Goal: Task Accomplishment & Management: Complete application form

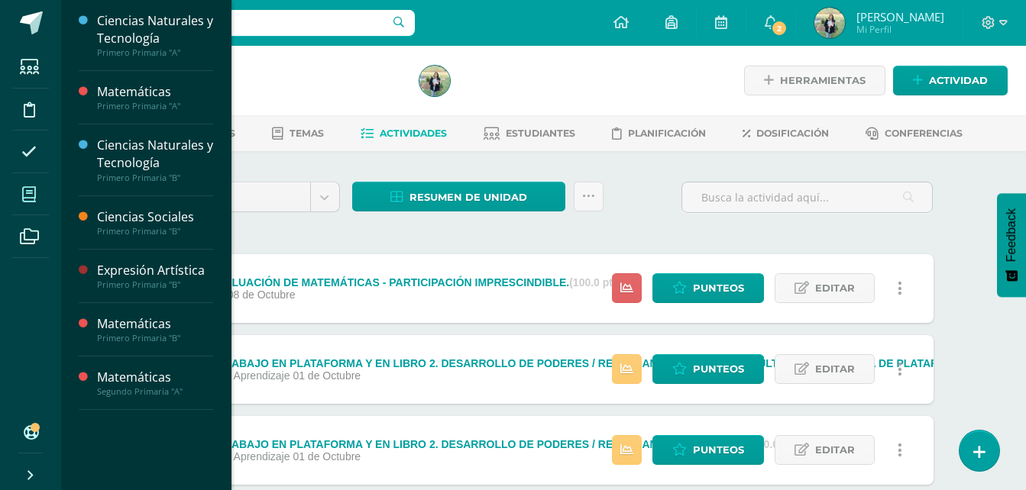
click at [34, 197] on icon at bounding box center [29, 194] width 14 height 15
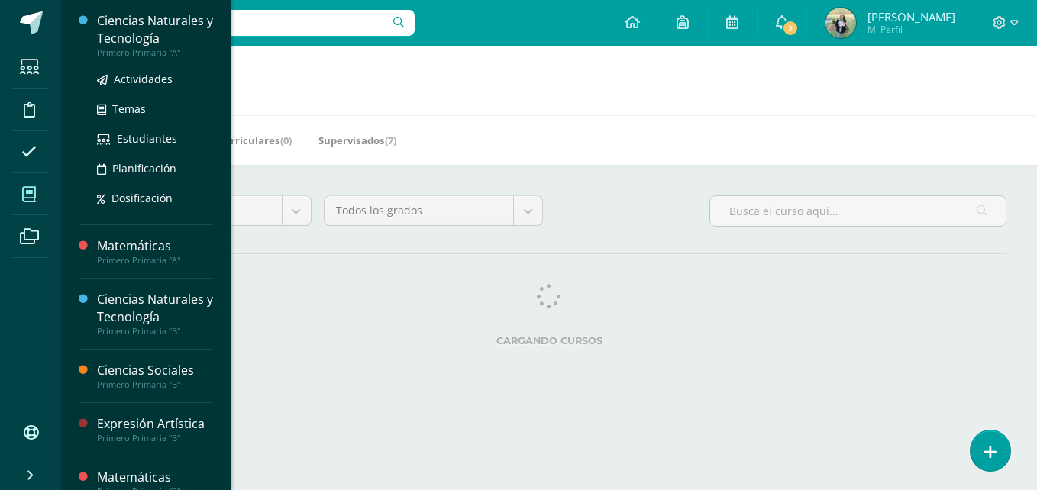
click at [120, 41] on div "Ciencias Naturales y Tecnología" at bounding box center [155, 29] width 116 height 35
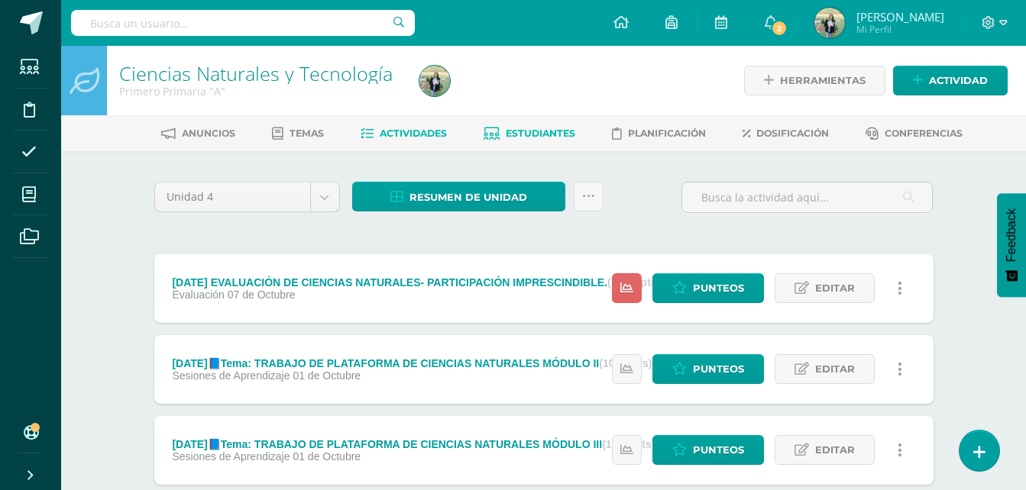
click at [537, 132] on span "Estudiantes" at bounding box center [541, 133] width 70 height 11
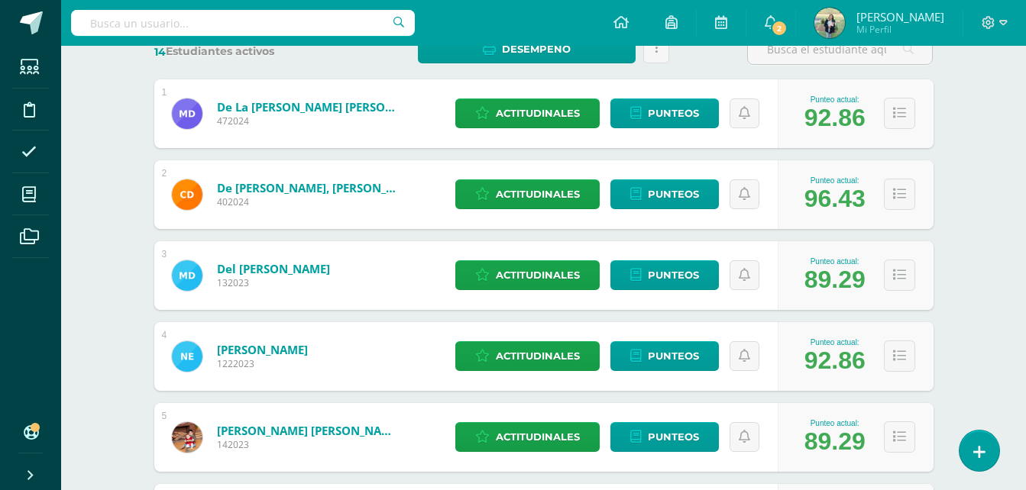
scroll to position [255, 0]
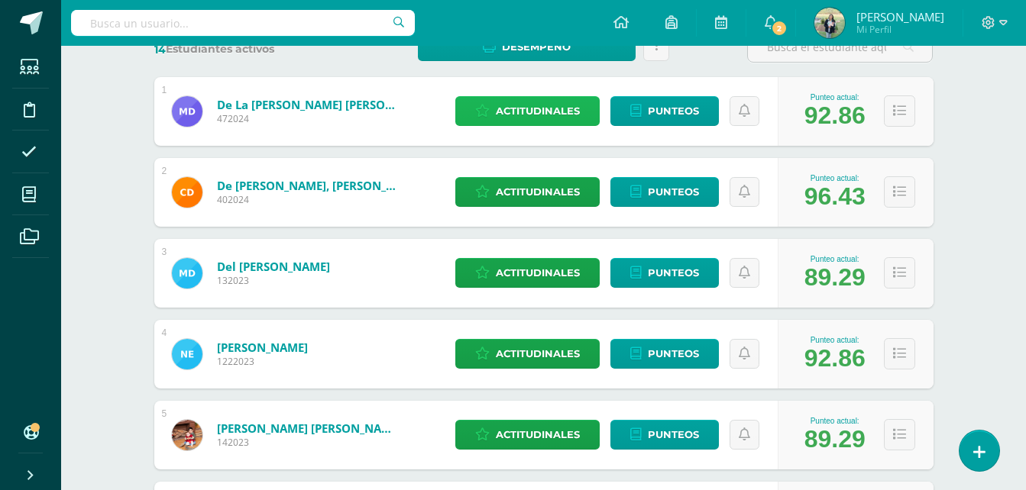
click at [570, 108] on span "Actitudinales" at bounding box center [538, 111] width 84 height 28
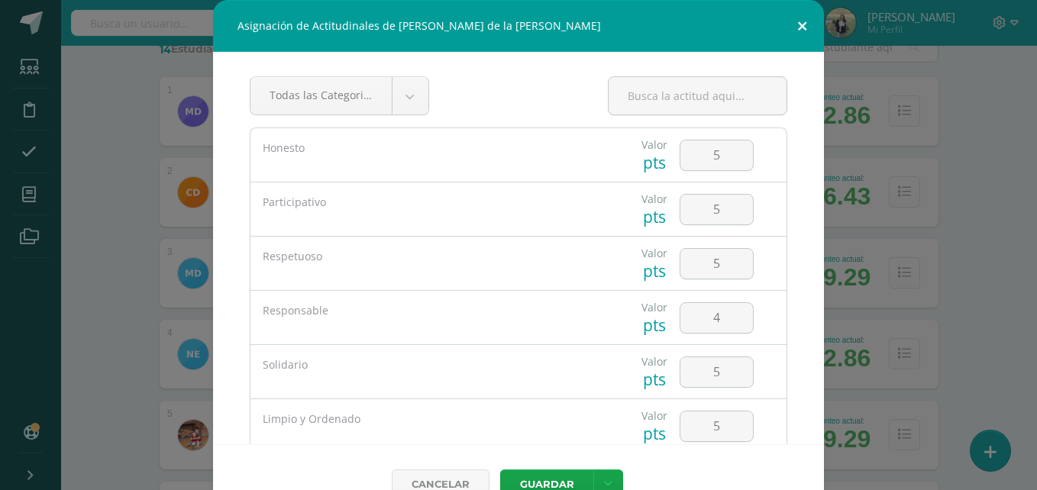
click at [794, 26] on button at bounding box center [803, 26] width 44 height 52
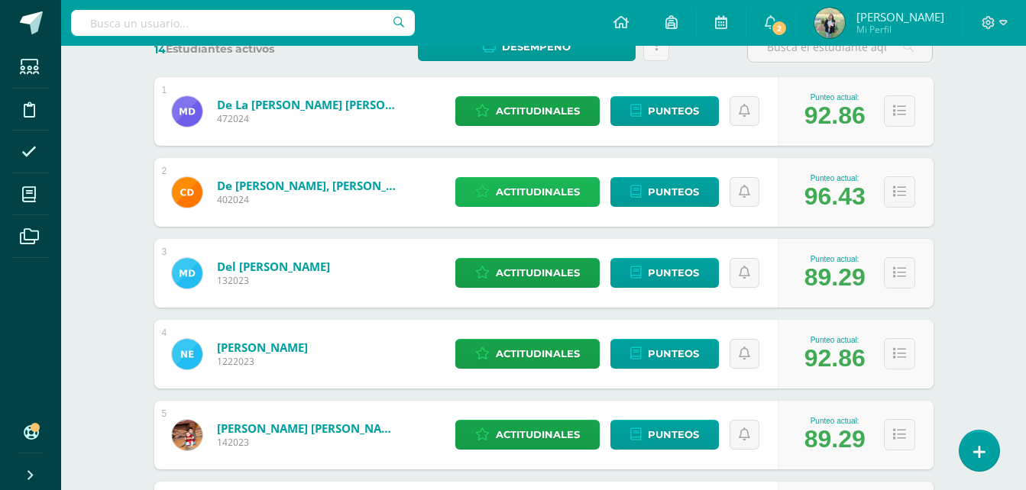
click at [540, 197] on span "Actitudinales" at bounding box center [538, 192] width 84 height 28
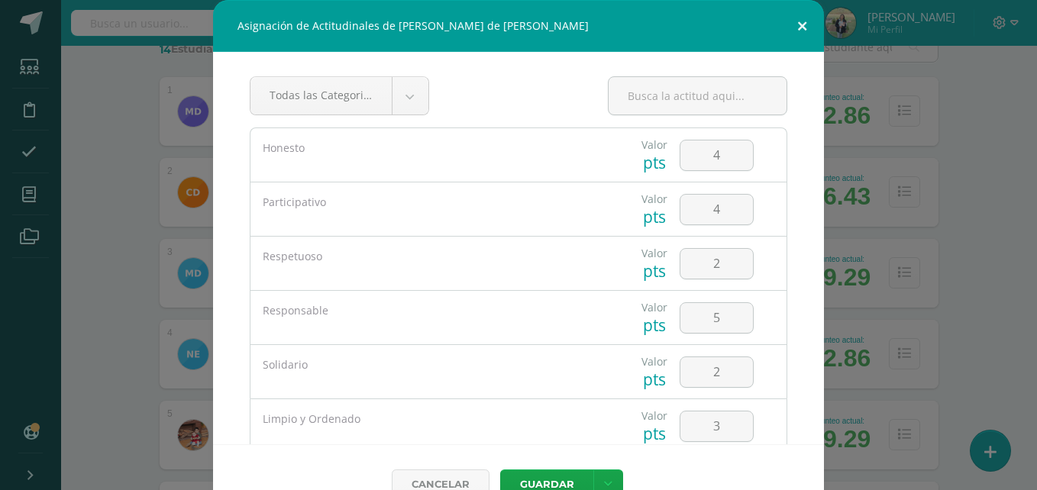
click at [796, 28] on button at bounding box center [803, 26] width 44 height 52
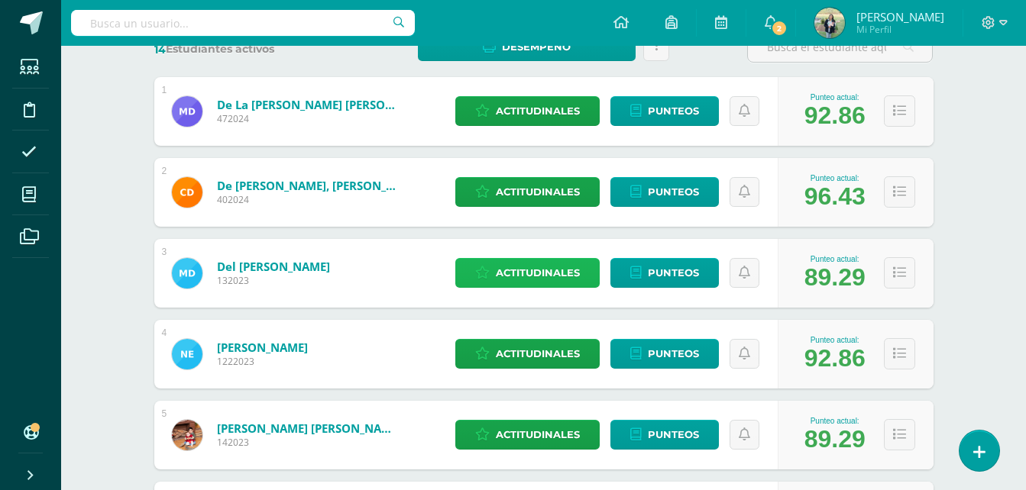
click at [530, 270] on span "Actitudinales" at bounding box center [538, 273] width 84 height 28
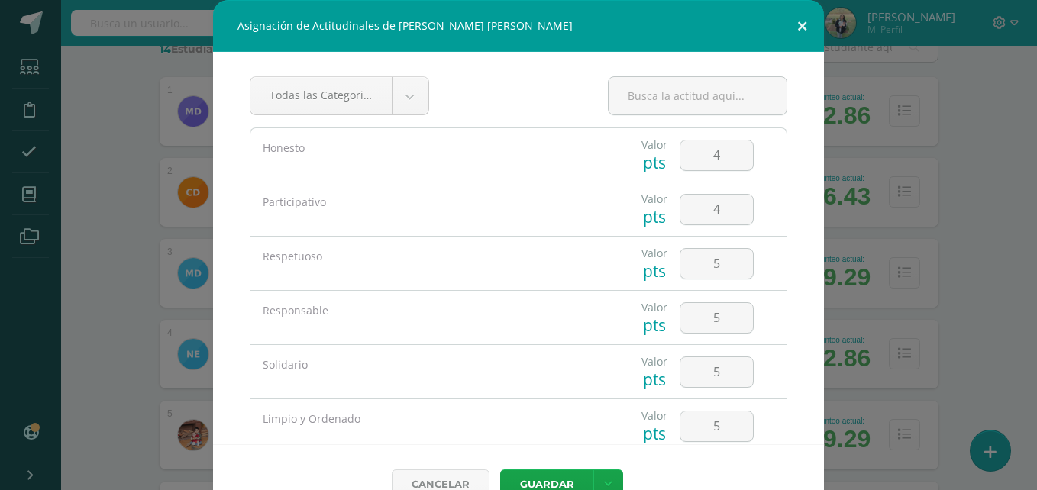
click at [796, 24] on button at bounding box center [803, 26] width 44 height 52
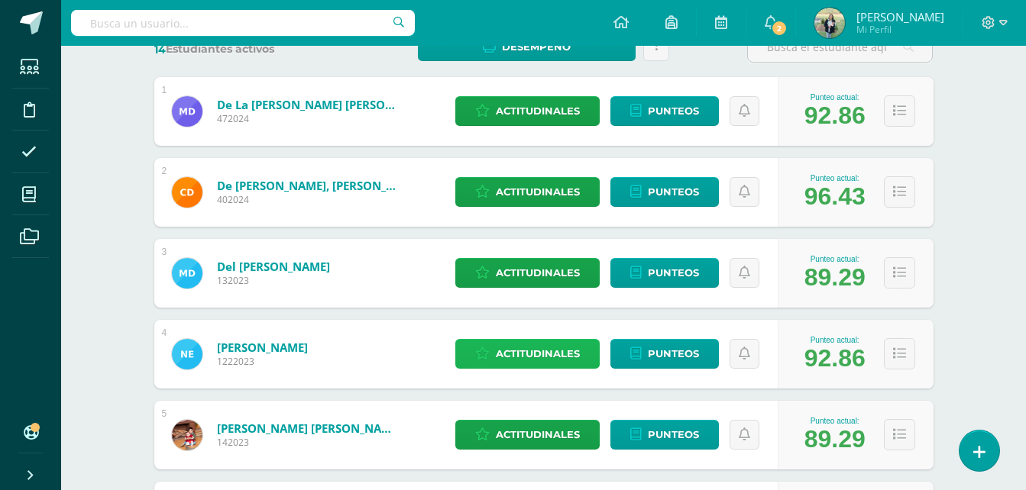
click at [531, 352] on span "Actitudinales" at bounding box center [538, 354] width 84 height 28
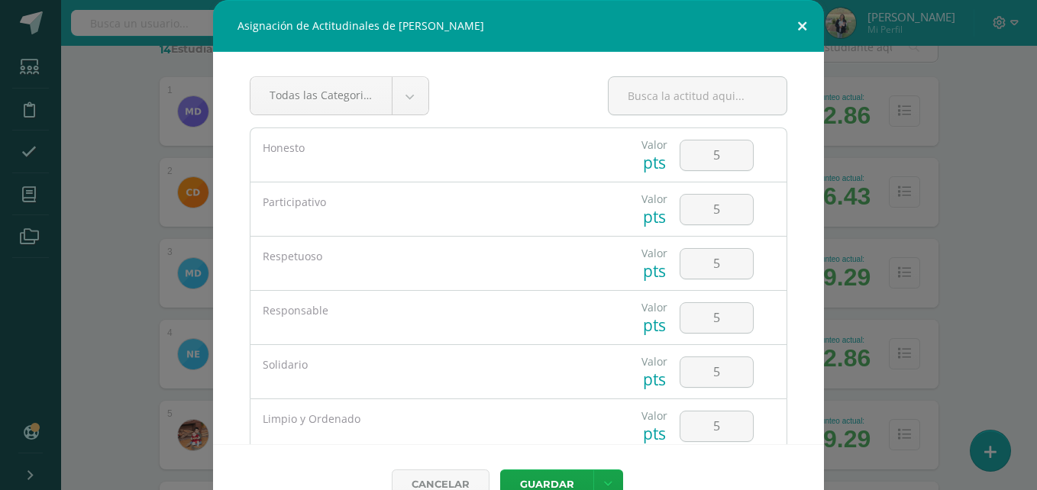
click at [791, 31] on button at bounding box center [803, 26] width 44 height 52
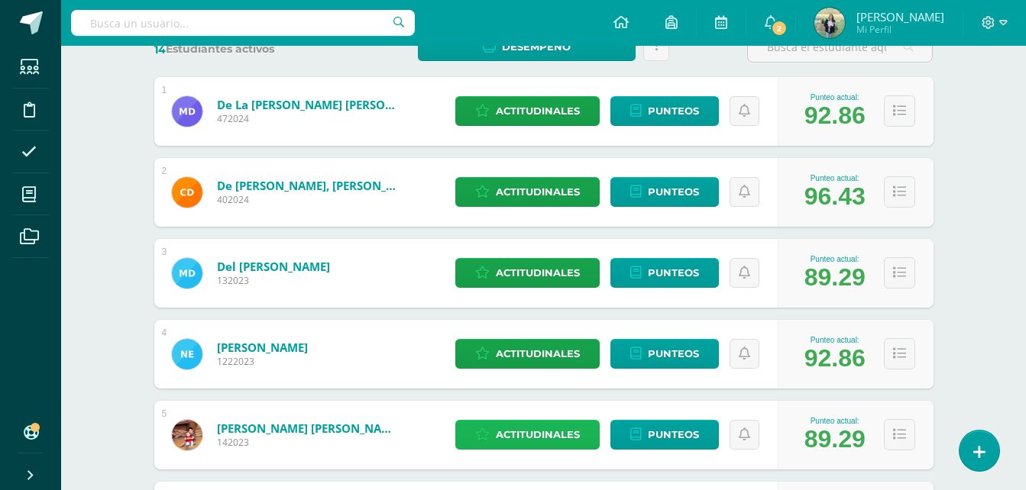
click at [547, 431] on span "Actitudinales" at bounding box center [538, 435] width 84 height 28
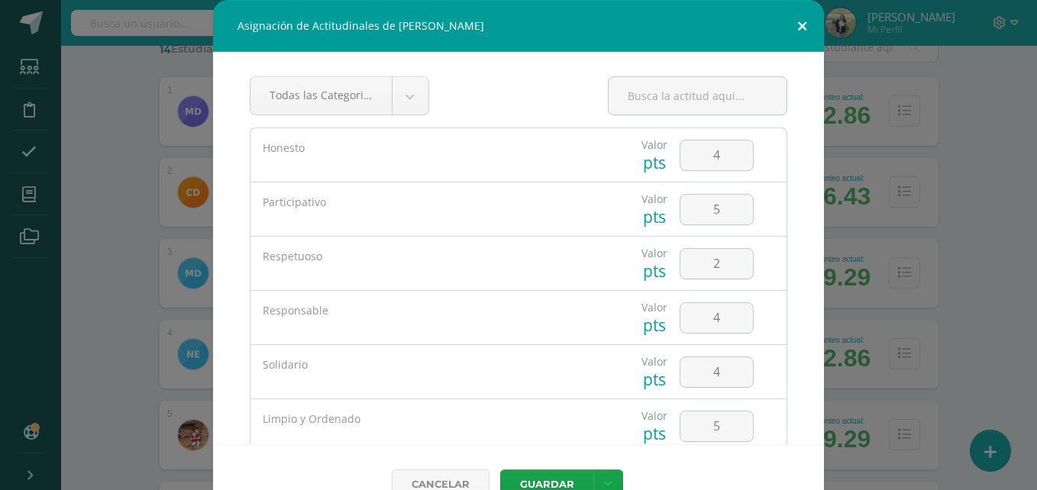
click at [793, 29] on button at bounding box center [803, 26] width 44 height 52
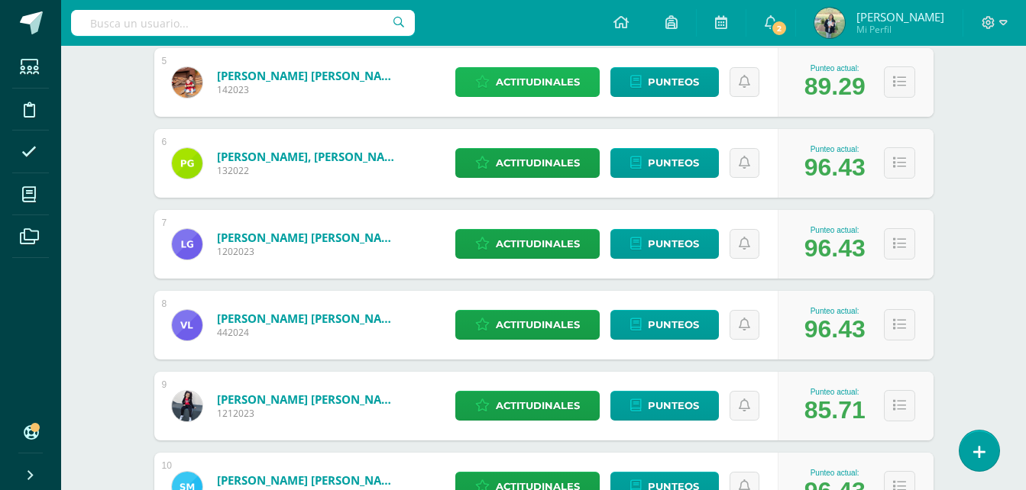
scroll to position [622, 0]
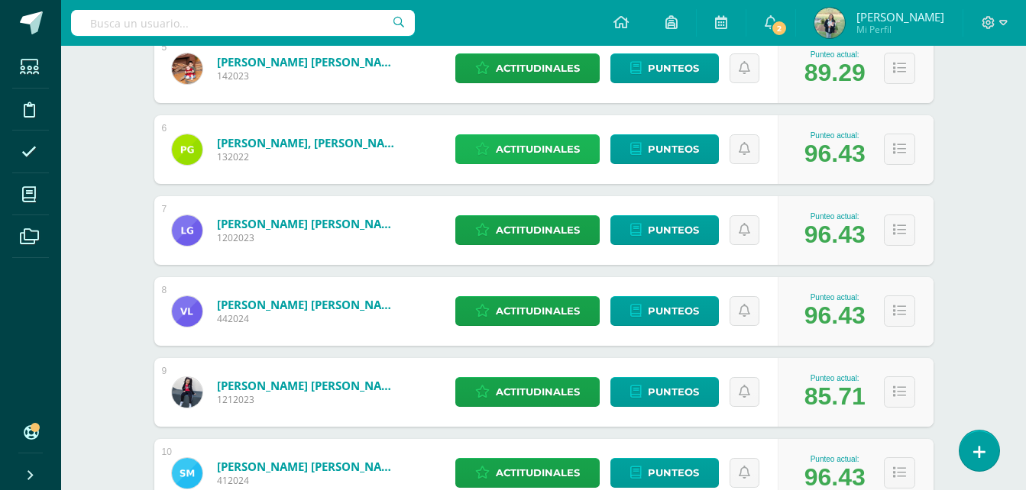
click at [548, 145] on span "Actitudinales" at bounding box center [538, 149] width 84 height 28
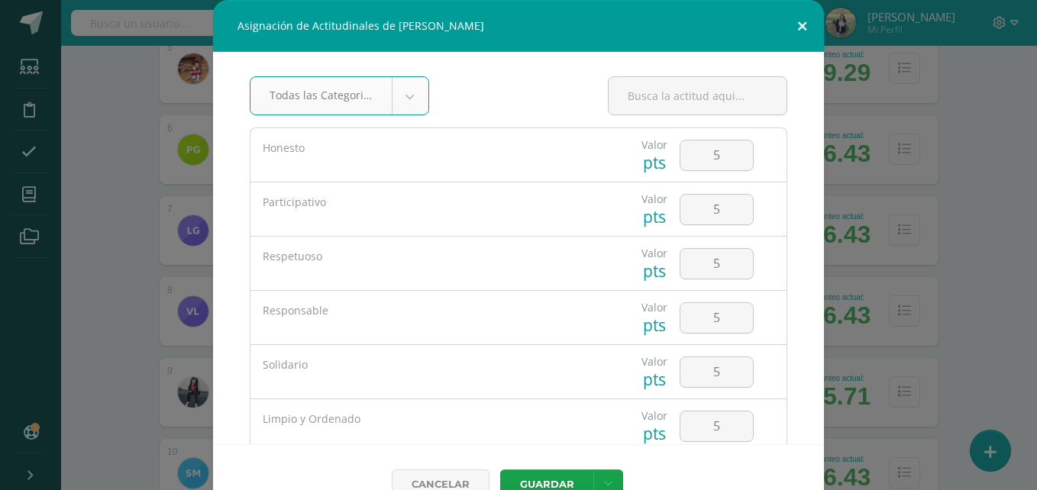
click at [801, 25] on button at bounding box center [803, 26] width 44 height 52
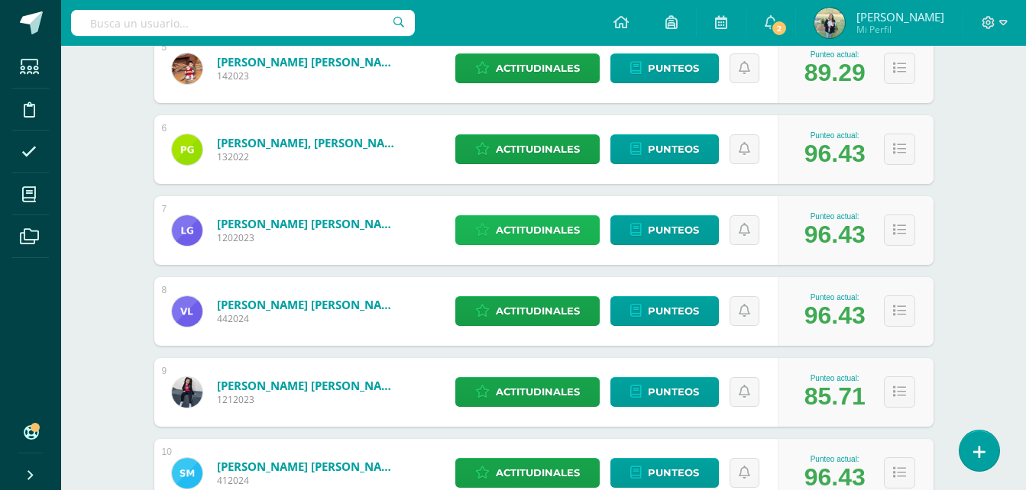
click at [537, 240] on span "Actitudinales" at bounding box center [538, 230] width 84 height 28
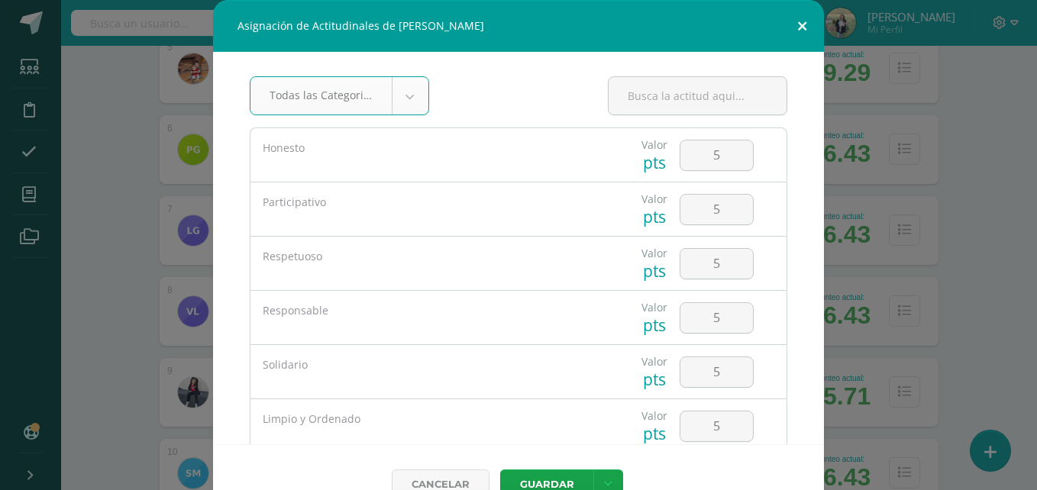
click at [795, 24] on button at bounding box center [803, 26] width 44 height 52
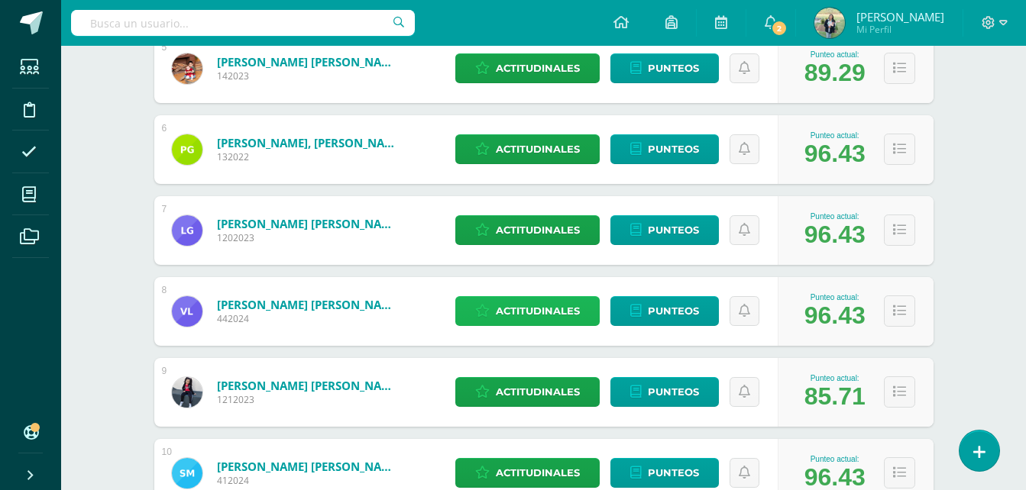
click at [537, 311] on span "Actitudinales" at bounding box center [538, 311] width 84 height 28
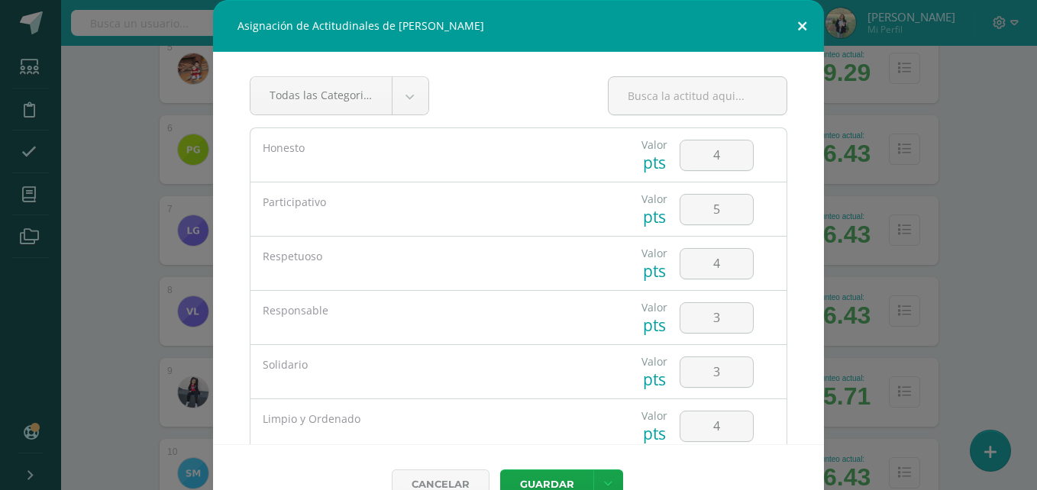
click at [791, 32] on button at bounding box center [803, 26] width 44 height 52
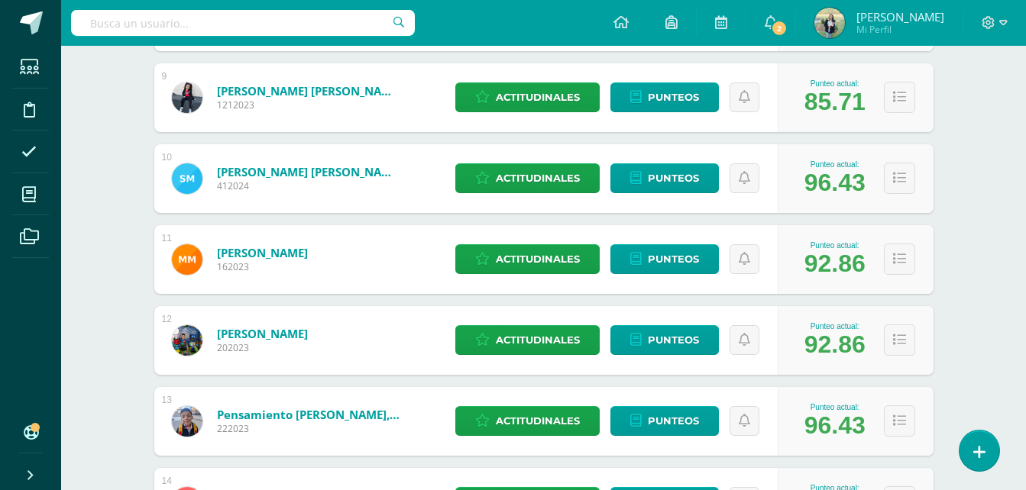
scroll to position [919, 0]
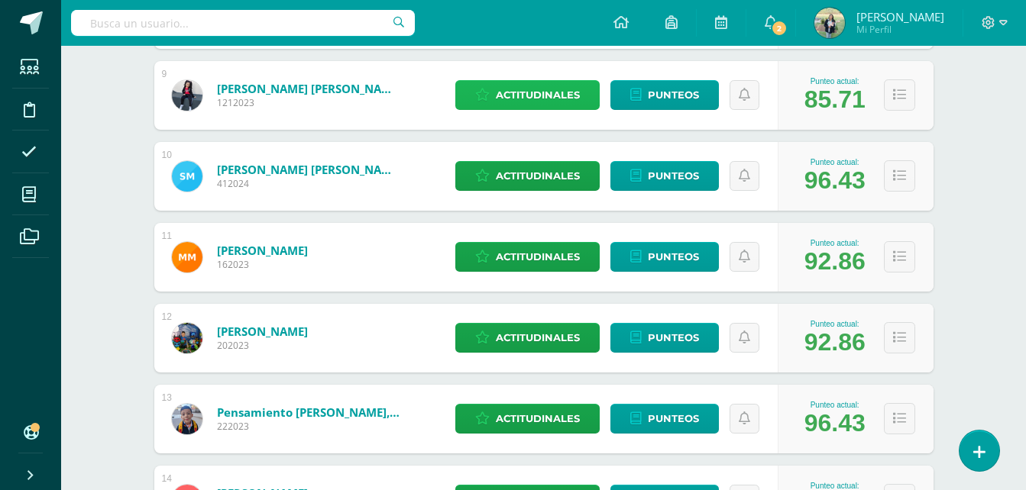
click at [543, 101] on span "Actitudinales" at bounding box center [538, 95] width 84 height 28
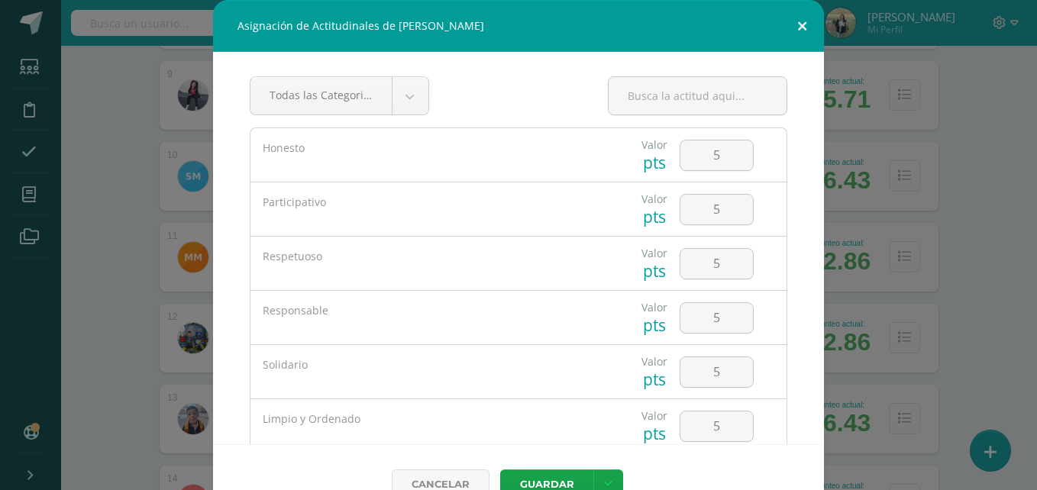
click at [787, 25] on button at bounding box center [803, 26] width 44 height 52
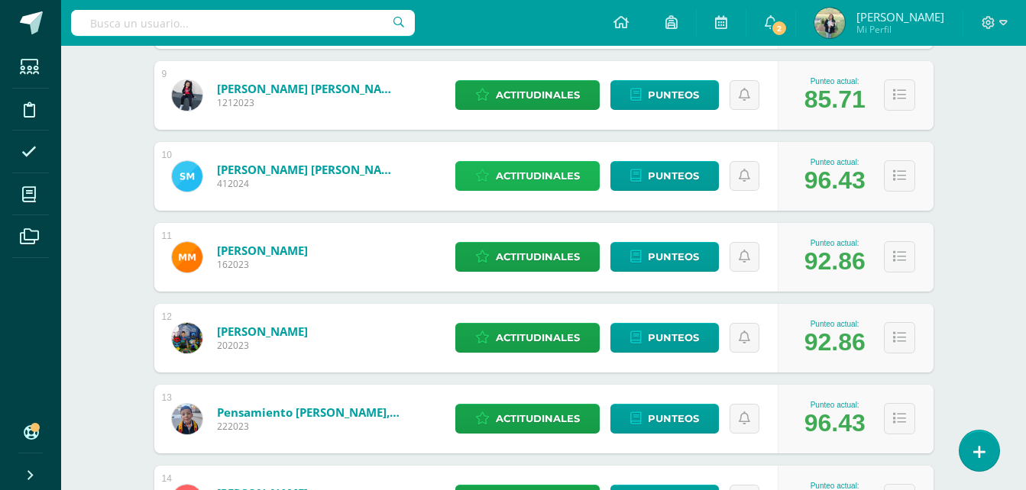
click at [522, 167] on span "Actitudinales" at bounding box center [538, 176] width 84 height 28
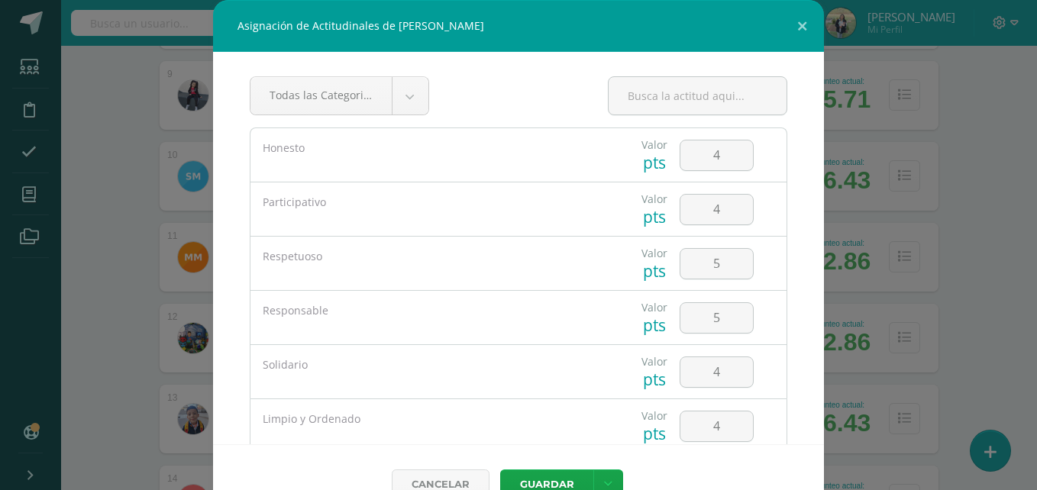
click at [106, 312] on div "Asignación de Actitudinales de Sebastián Francisco Martinez Chacón Todas las Ca…" at bounding box center [518, 262] width 1025 height 524
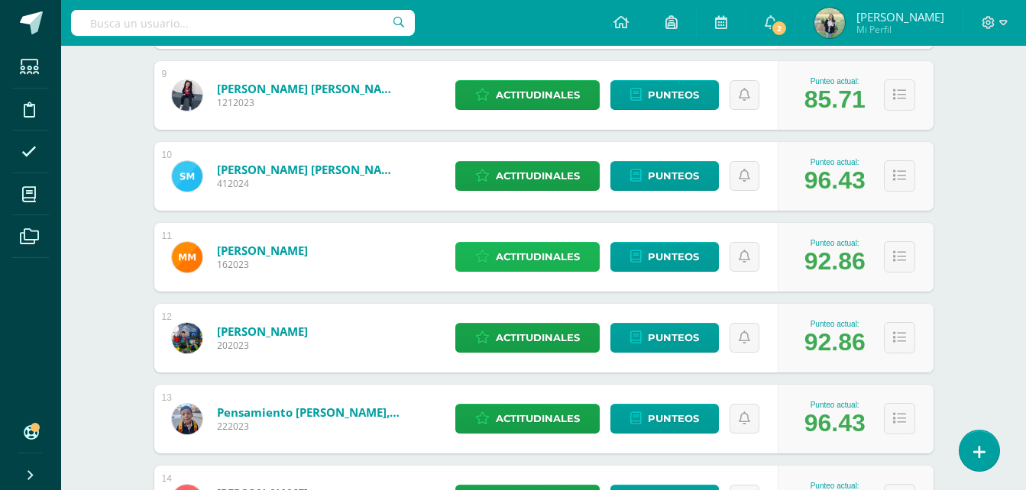
click at [542, 243] on span "Actitudinales" at bounding box center [538, 257] width 84 height 28
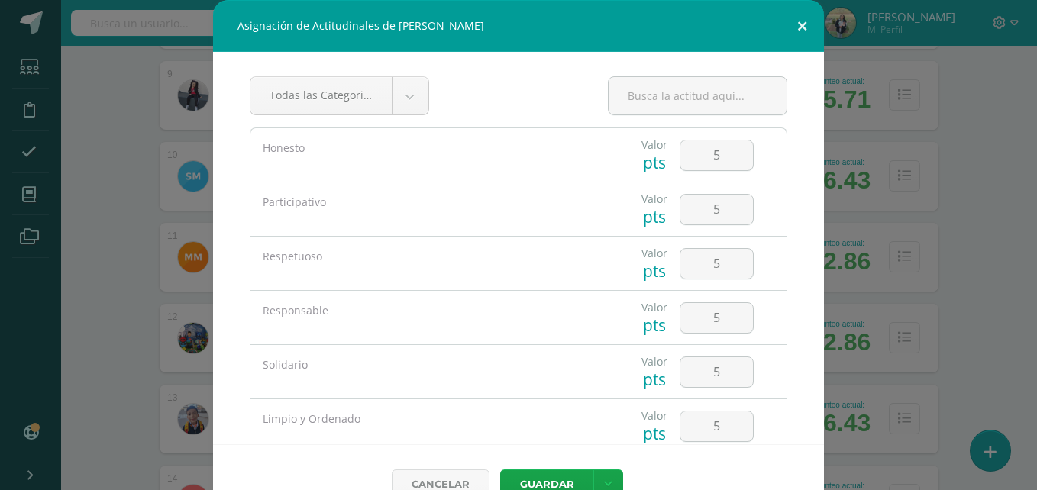
click at [795, 26] on button at bounding box center [803, 26] width 44 height 52
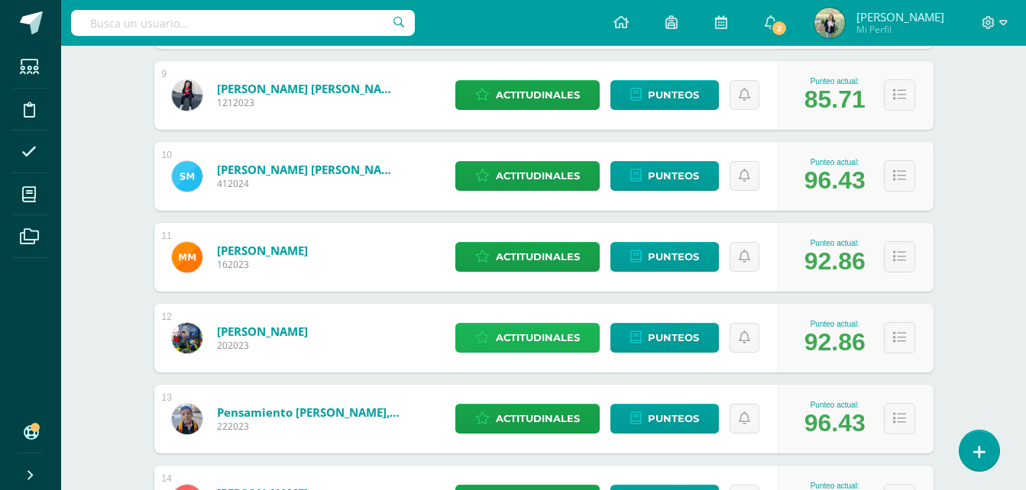
click at [548, 342] on span "Actitudinales" at bounding box center [538, 338] width 84 height 28
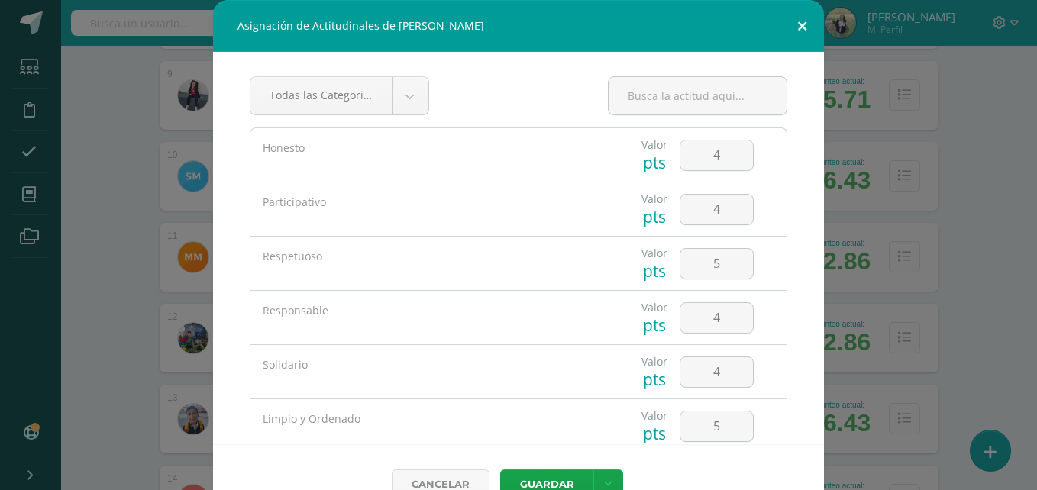
click at [788, 26] on button at bounding box center [803, 26] width 44 height 52
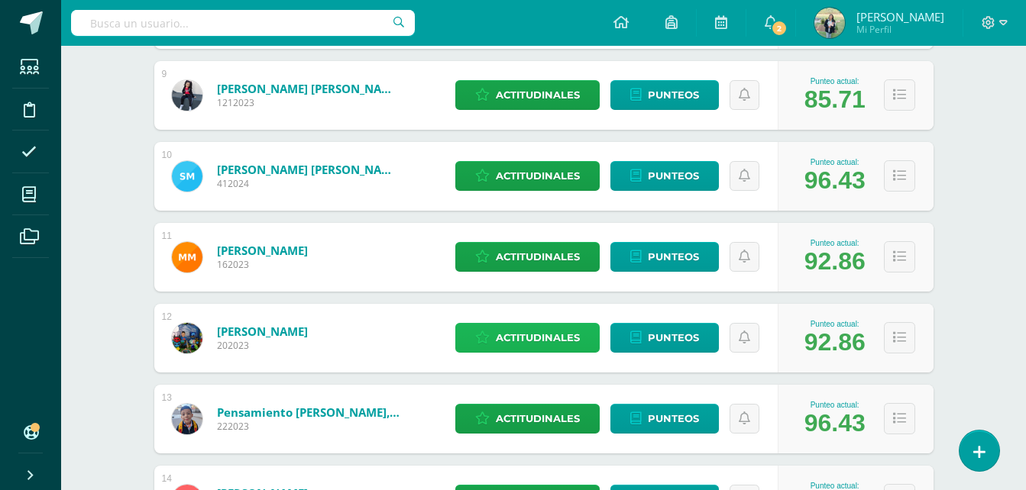
scroll to position [1065, 0]
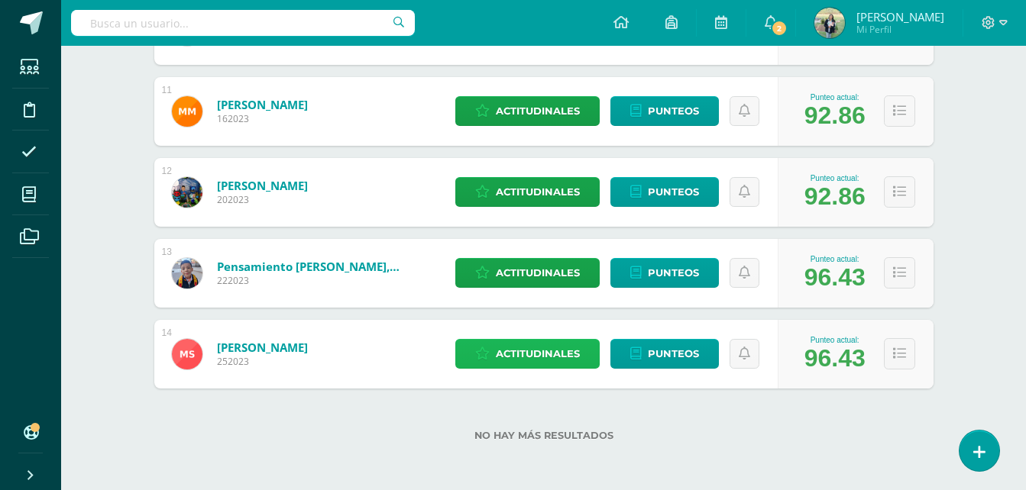
click at [525, 358] on span "Actitudinales" at bounding box center [538, 354] width 84 height 28
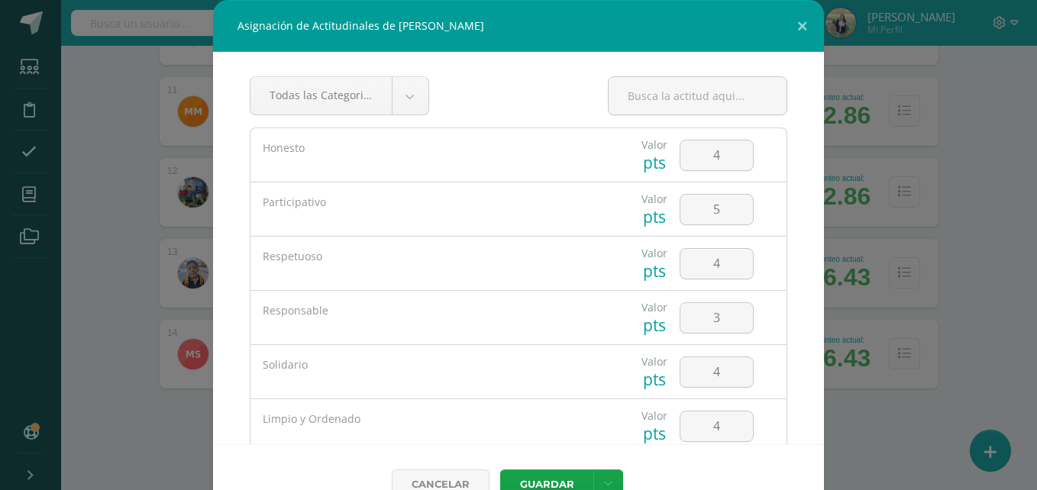
click at [110, 196] on div "Asignación de Actitudinales de Mathías Sandoval Pinto Todas las Categorias Toda…" at bounding box center [518, 262] width 1025 height 524
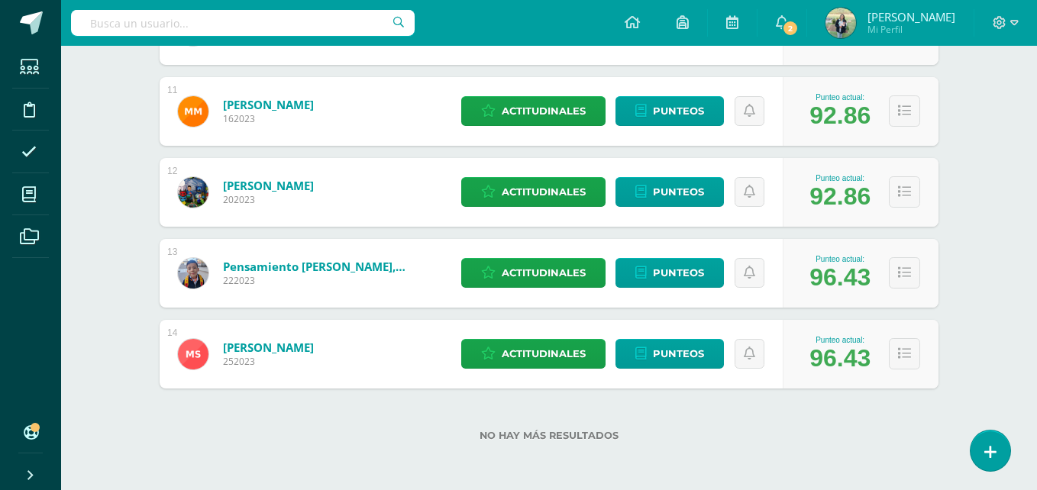
click at [110, 196] on div "Asignación de Actitudinales de Mathías Sandoval Pinto Todas las Categorias Toda…" at bounding box center [518, 262] width 1025 height 524
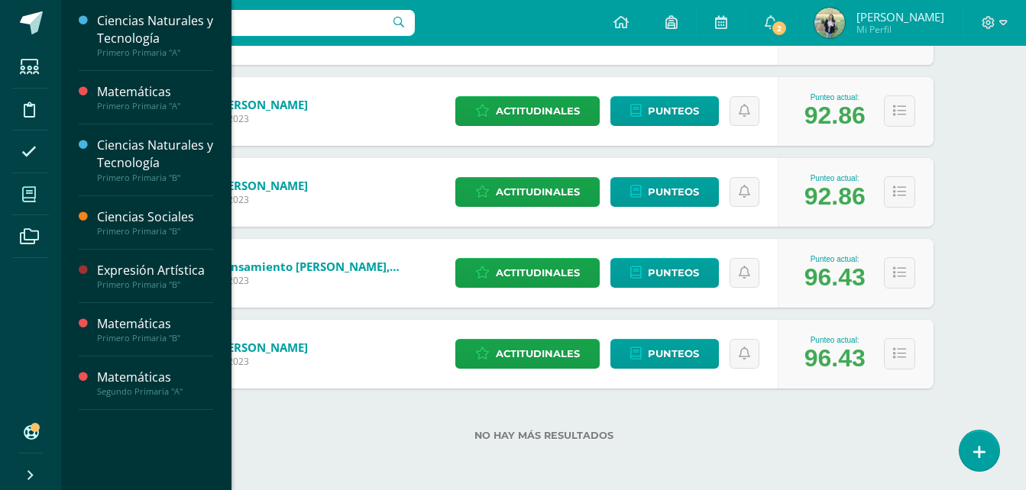
drag, startPoint x: 110, startPoint y: 196, endPoint x: 33, endPoint y: 192, distance: 77.3
click at [33, 192] on icon at bounding box center [29, 194] width 14 height 15
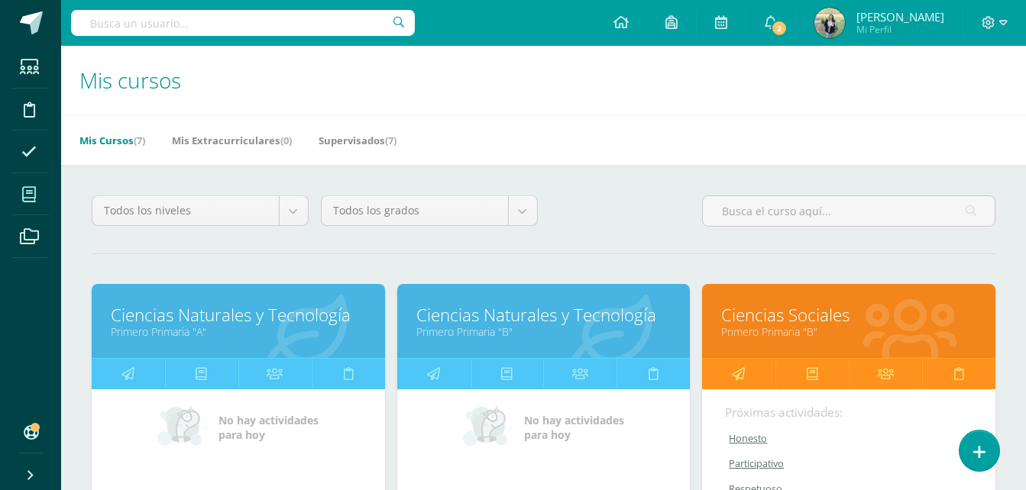
drag, startPoint x: 0, startPoint y: 0, endPoint x: 33, endPoint y: 192, distance: 194.5
click at [33, 192] on icon at bounding box center [29, 194] width 14 height 15
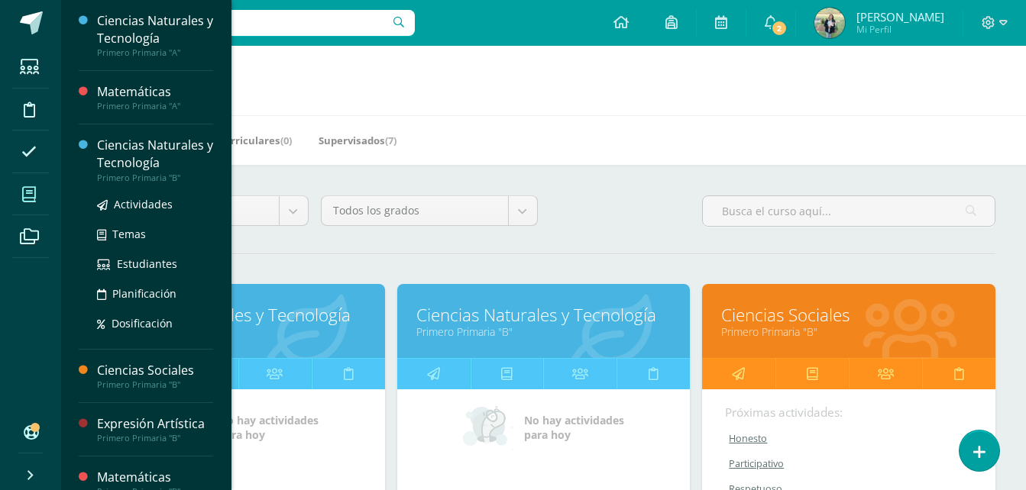
click at [149, 164] on div "Ciencias Naturales y Tecnología" at bounding box center [155, 154] width 116 height 35
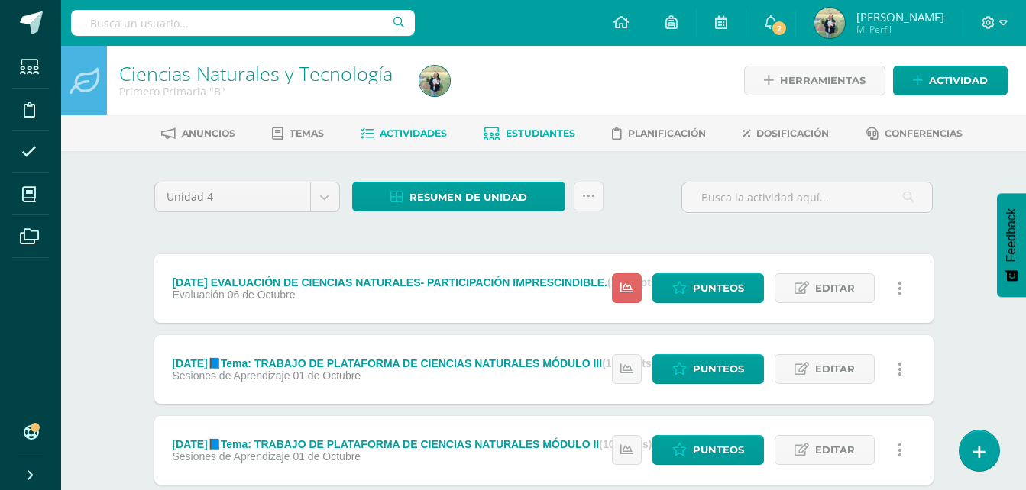
click at [531, 124] on link "Estudiantes" at bounding box center [530, 133] width 92 height 24
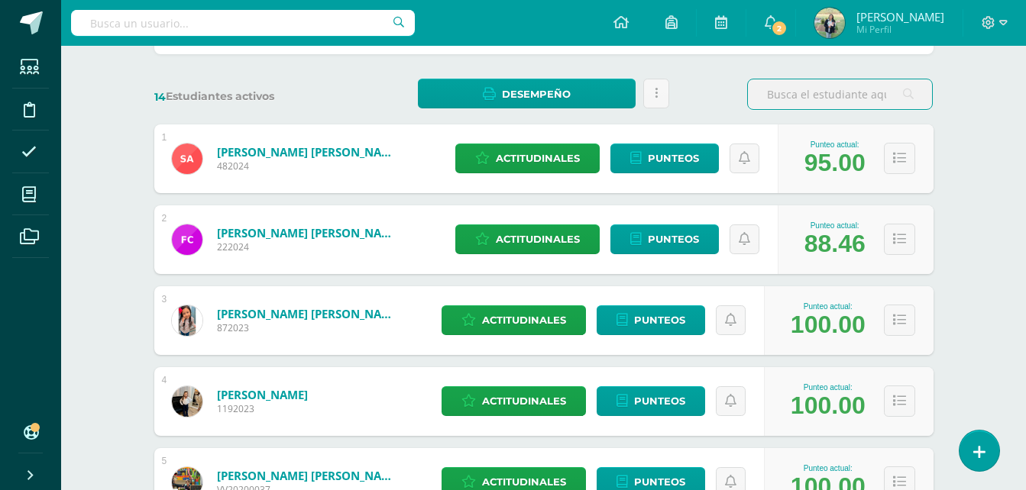
scroll to position [226, 0]
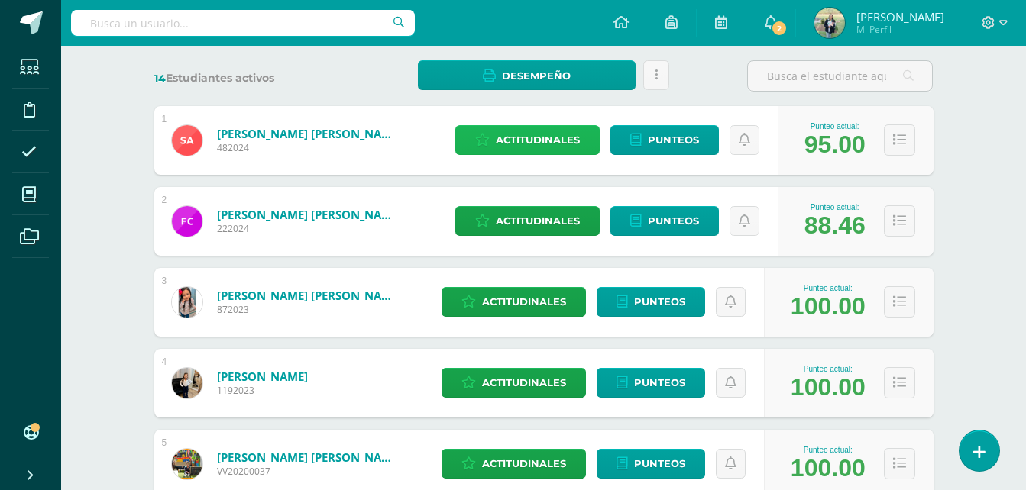
click at [567, 135] on span "Actitudinales" at bounding box center [538, 140] width 84 height 28
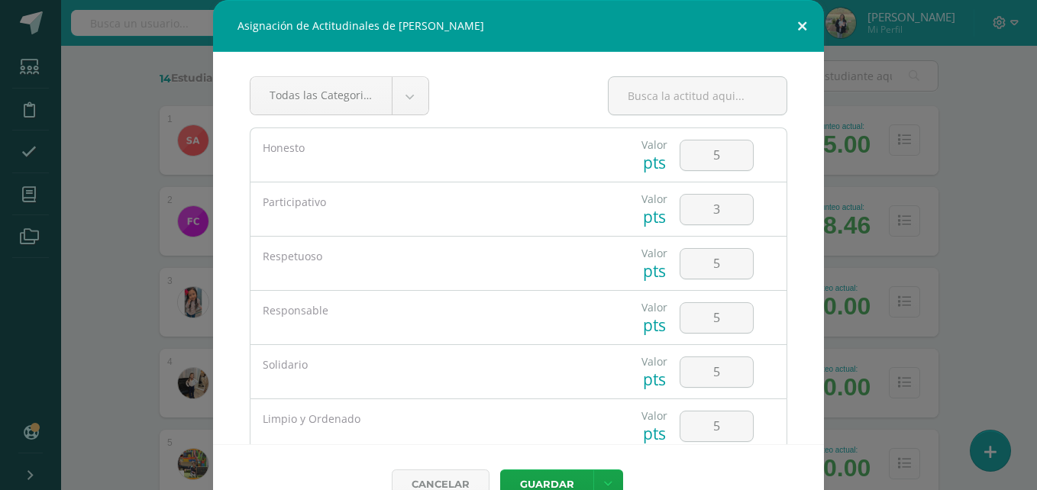
click at [795, 31] on button at bounding box center [803, 26] width 44 height 52
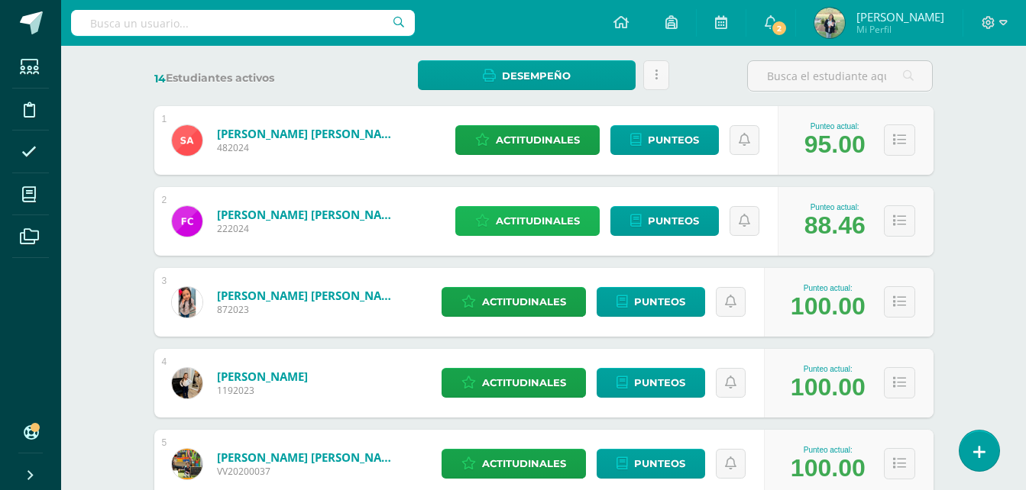
click at [530, 219] on span "Actitudinales" at bounding box center [538, 221] width 84 height 28
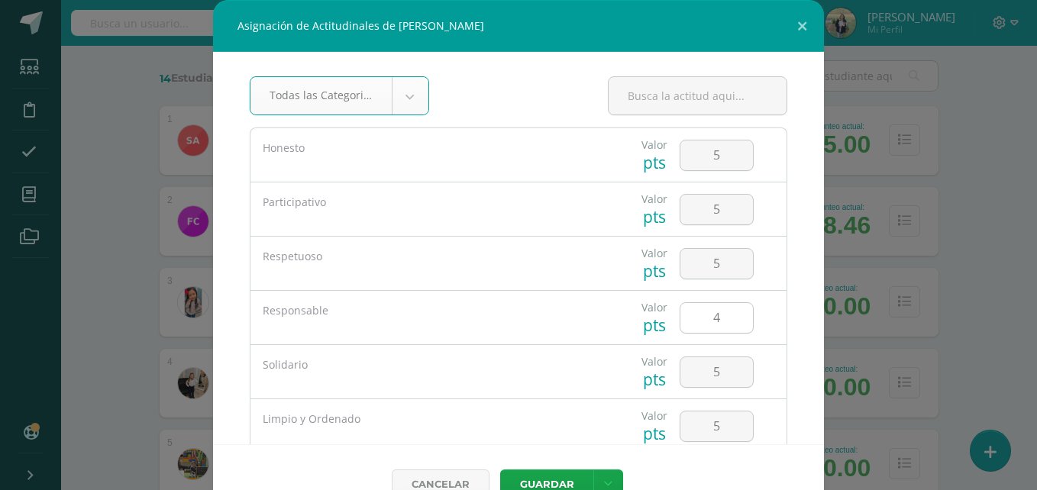
click at [712, 325] on input "4" at bounding box center [717, 318] width 73 height 30
click at [796, 28] on button at bounding box center [803, 26] width 44 height 52
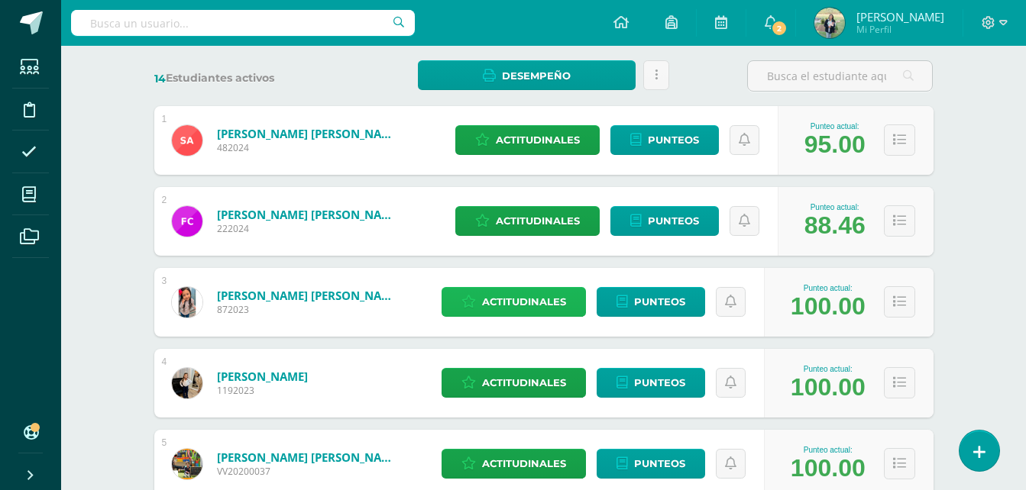
click at [542, 298] on span "Actitudinales" at bounding box center [524, 302] width 84 height 28
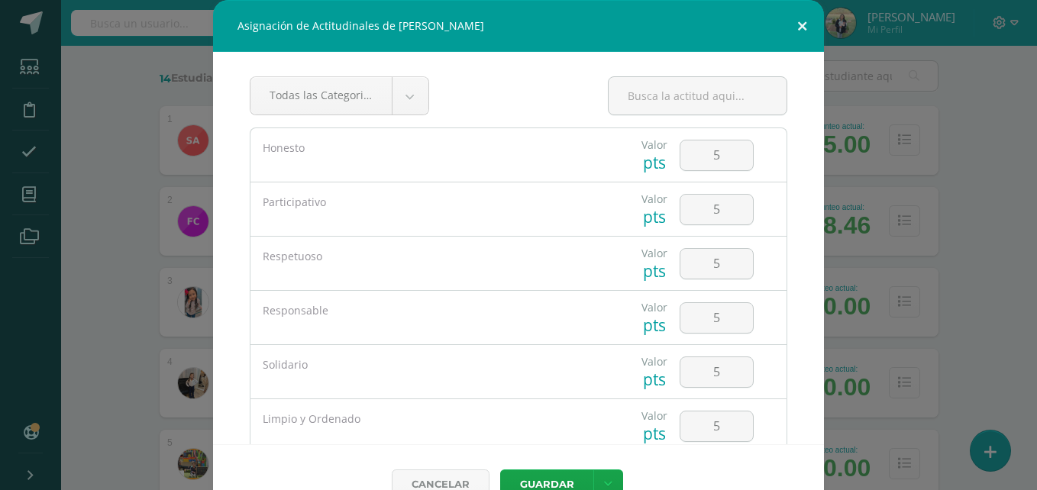
click at [798, 31] on button at bounding box center [803, 26] width 44 height 52
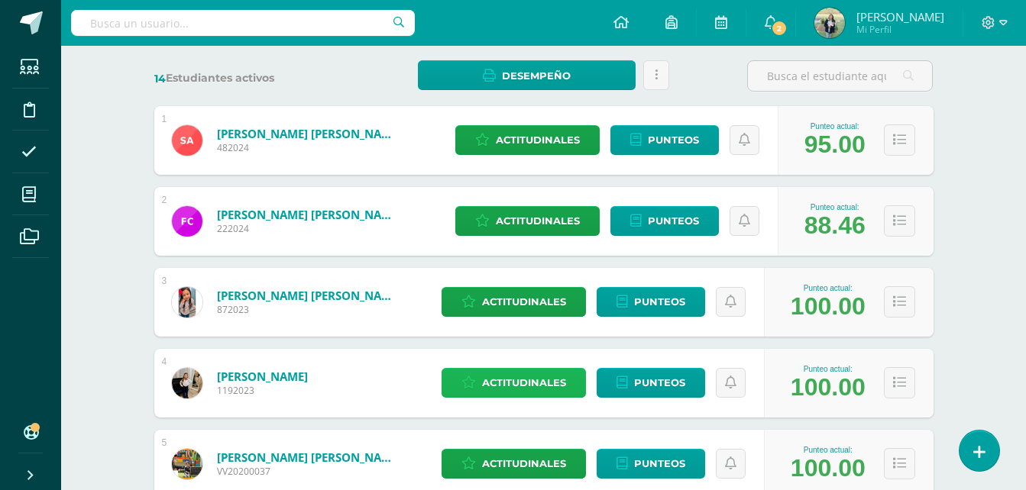
click at [518, 383] on span "Actitudinales" at bounding box center [524, 383] width 84 height 28
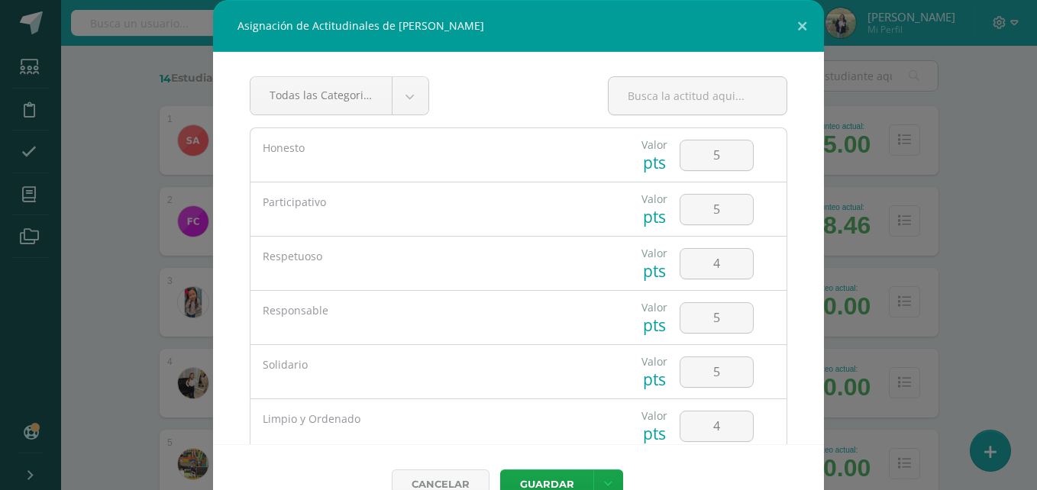
click at [128, 200] on div "Asignación de Actitudinales de [PERSON_NAME] Todas las Categorias Todas las Cat…" at bounding box center [518, 262] width 1025 height 524
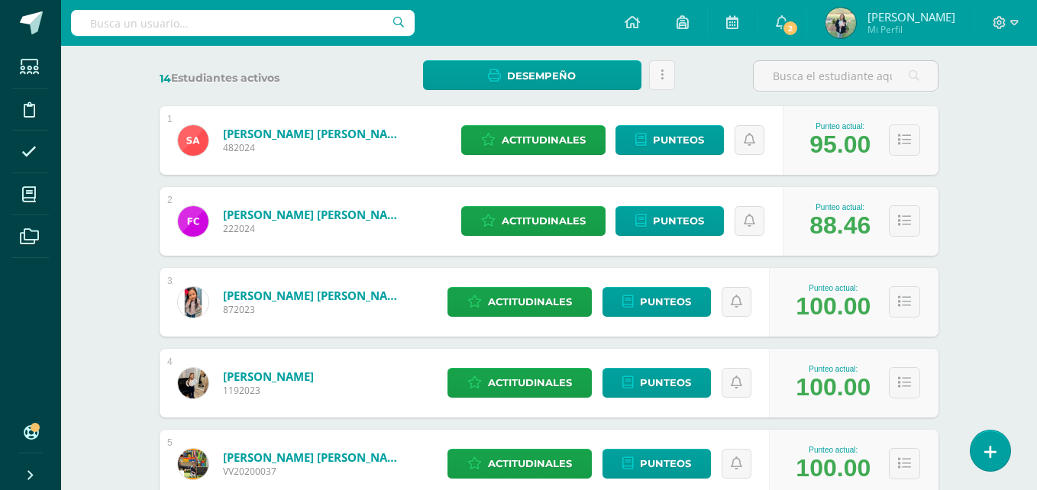
click at [128, 200] on div "Asignación de Actitudinales de [PERSON_NAME] Todas las Categorias Todas las Cat…" at bounding box center [518, 262] width 1025 height 524
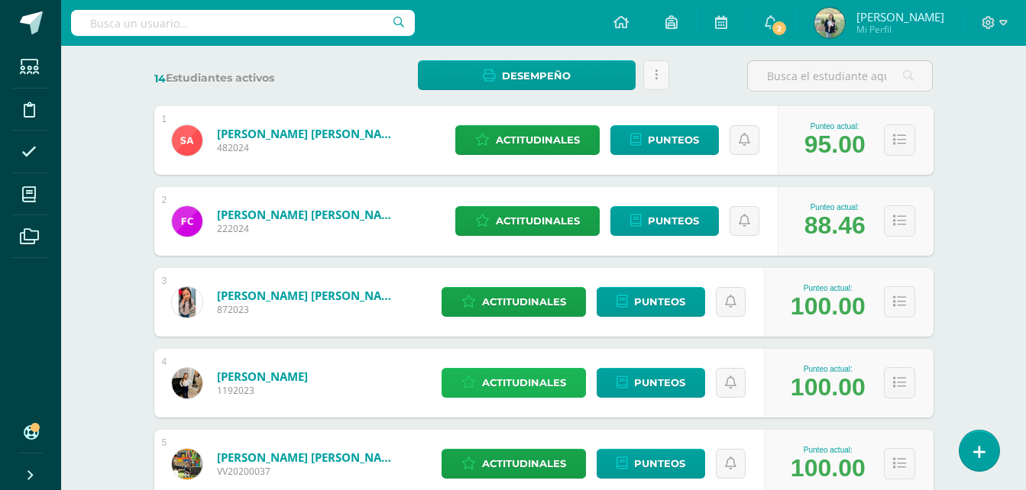
click at [514, 383] on span "Actitudinales" at bounding box center [524, 383] width 84 height 28
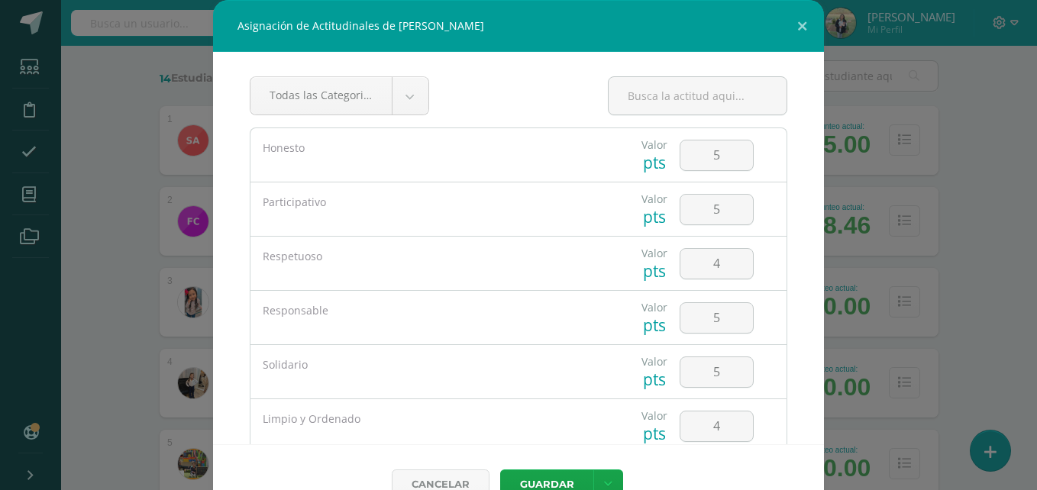
click at [99, 182] on div "Asignación de Actitudinales de [PERSON_NAME] Todas las Categorias Todas las Cat…" at bounding box center [518, 262] width 1025 height 524
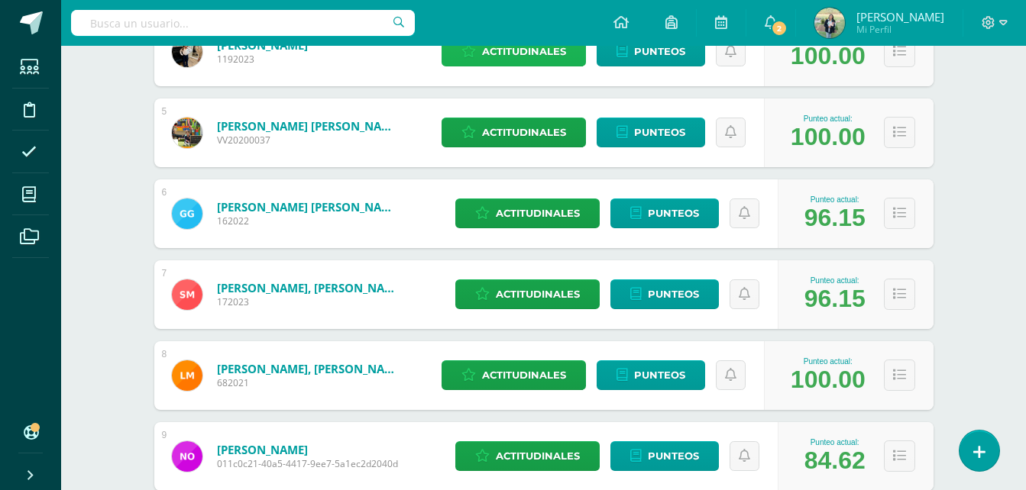
scroll to position [560, 0]
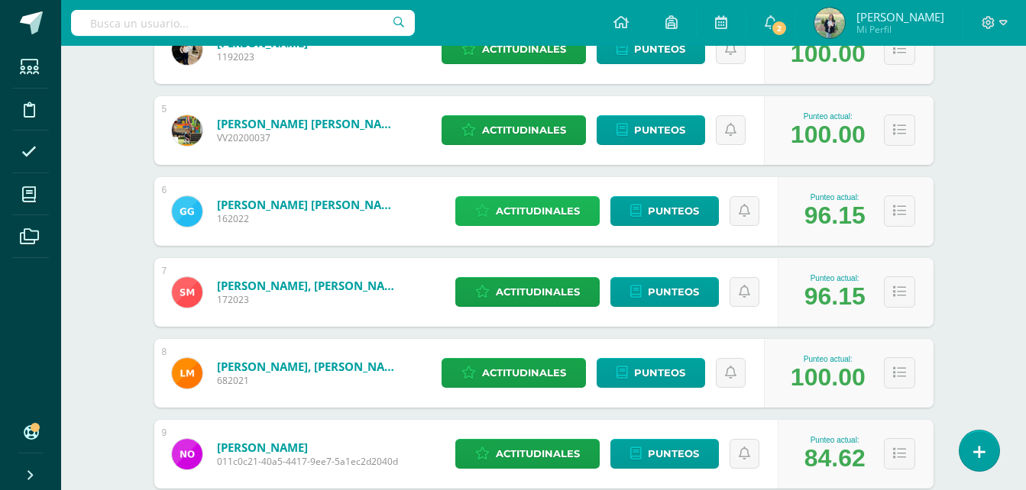
click at [571, 203] on span "Actitudinales" at bounding box center [538, 211] width 84 height 28
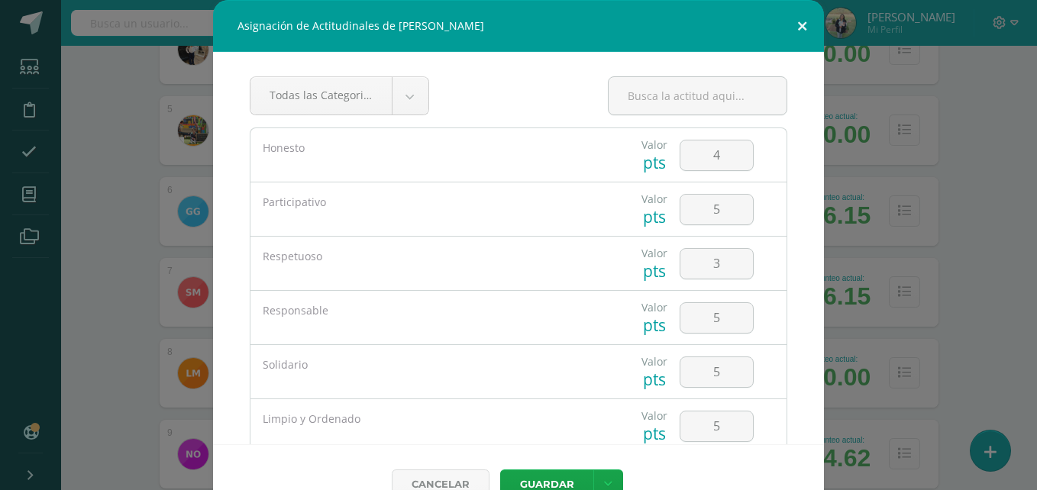
click at [800, 26] on button at bounding box center [803, 26] width 44 height 52
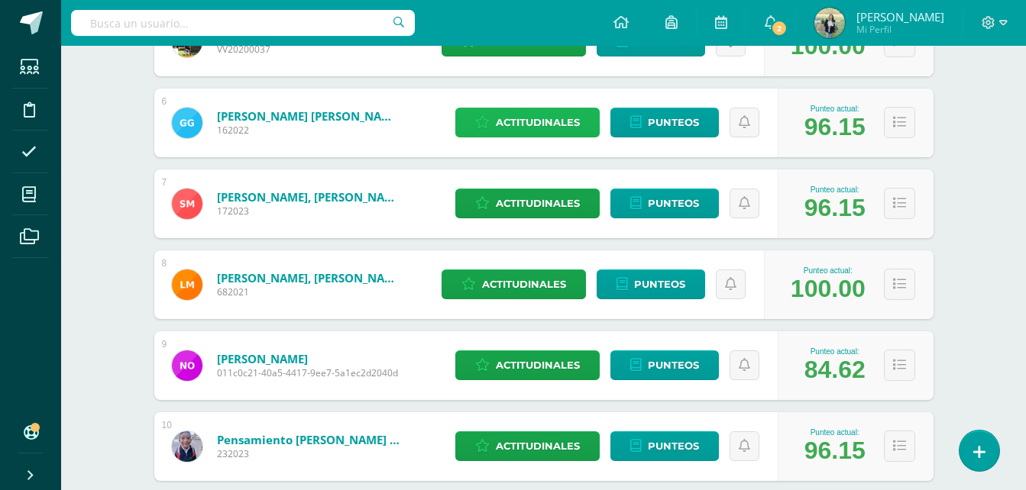
scroll to position [659, 0]
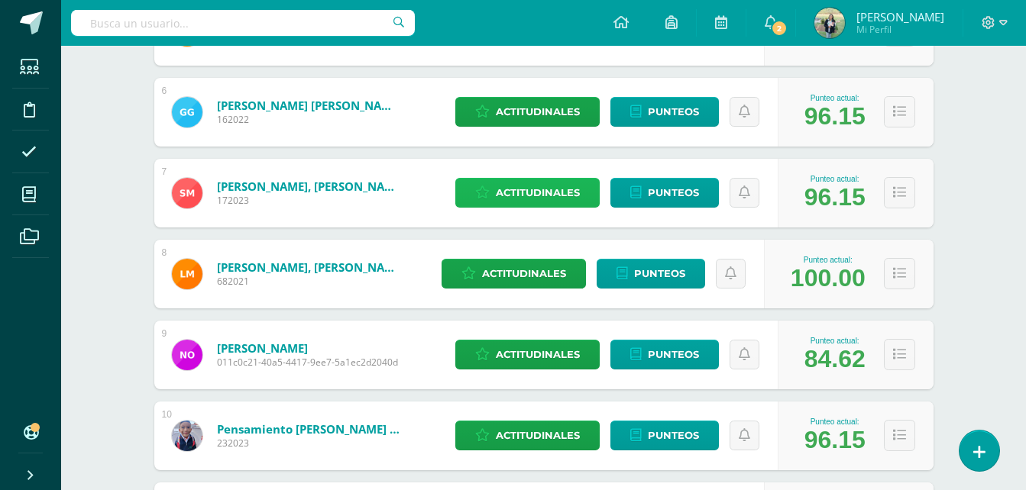
click at [535, 196] on span "Actitudinales" at bounding box center [538, 193] width 84 height 28
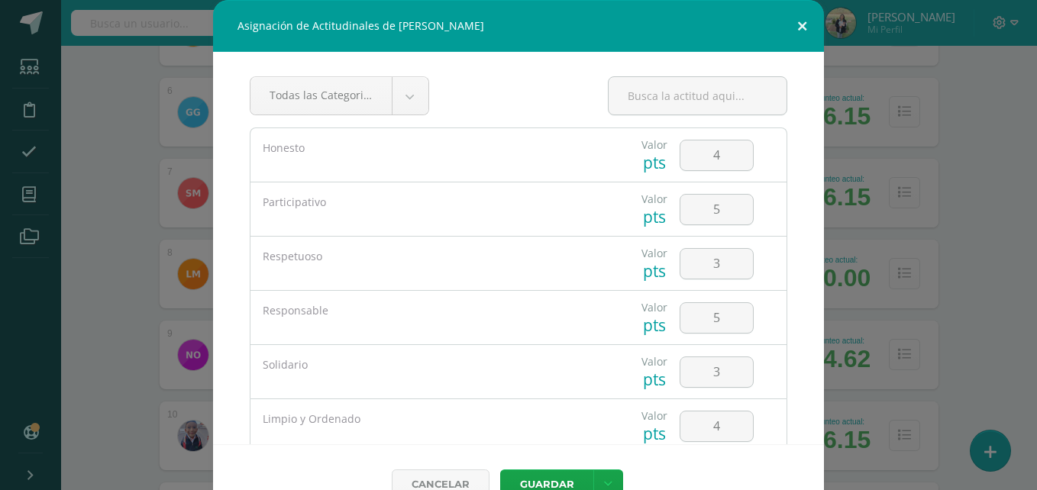
click at [795, 28] on button at bounding box center [803, 26] width 44 height 52
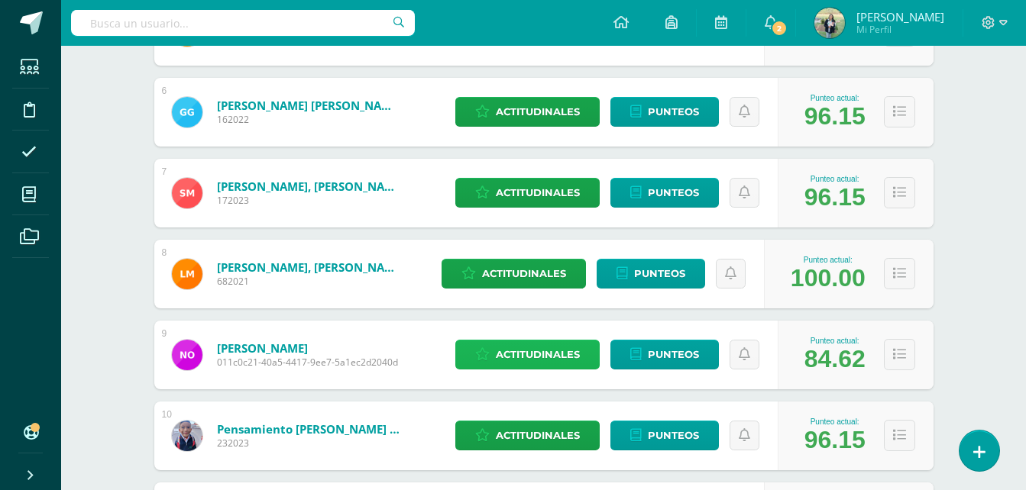
click at [525, 350] on span "Actitudinales" at bounding box center [538, 355] width 84 height 28
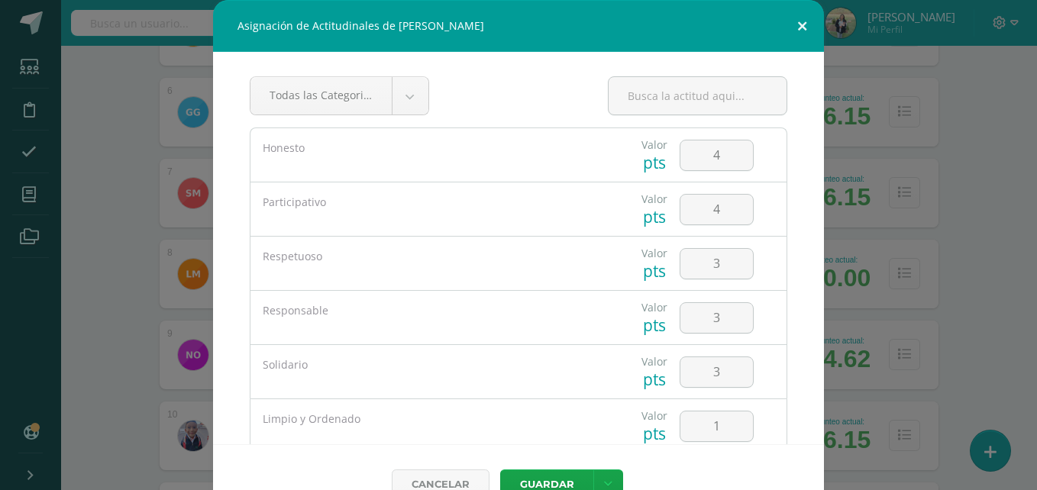
click at [796, 29] on button at bounding box center [803, 26] width 44 height 52
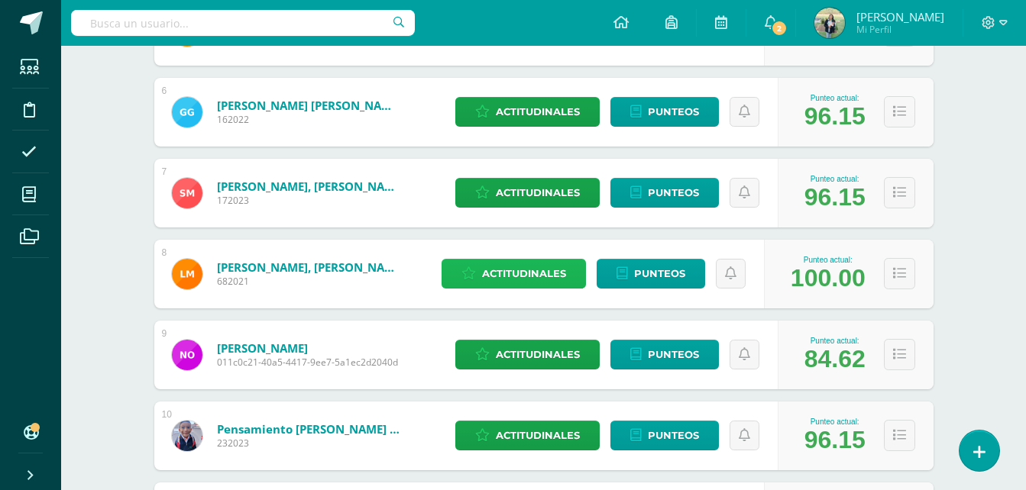
click at [523, 273] on span "Actitudinales" at bounding box center [524, 274] width 84 height 28
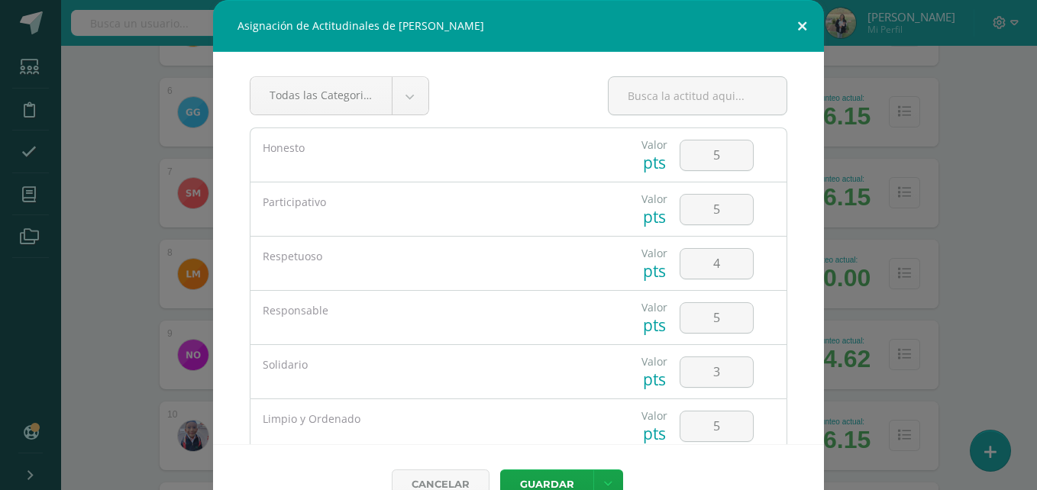
click at [794, 31] on button at bounding box center [803, 26] width 44 height 52
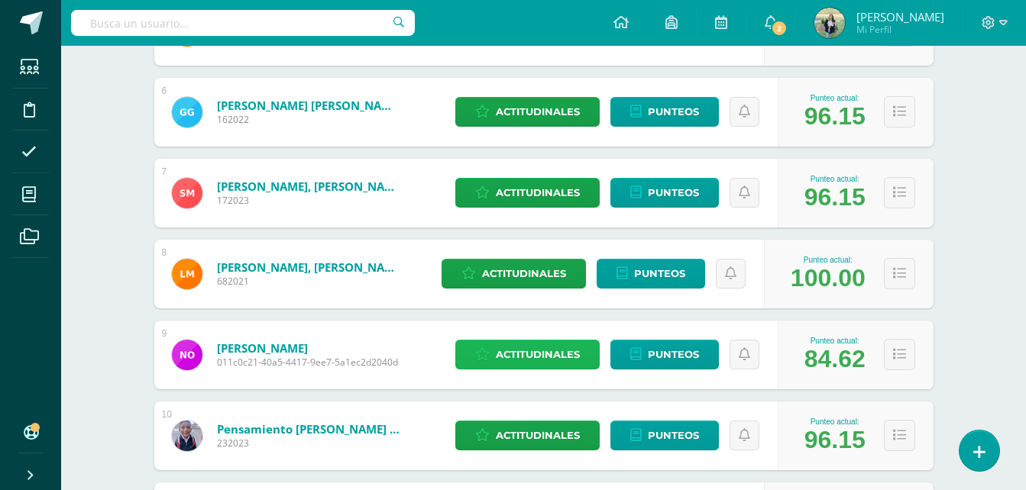
click at [526, 349] on span "Actitudinales" at bounding box center [538, 355] width 84 height 28
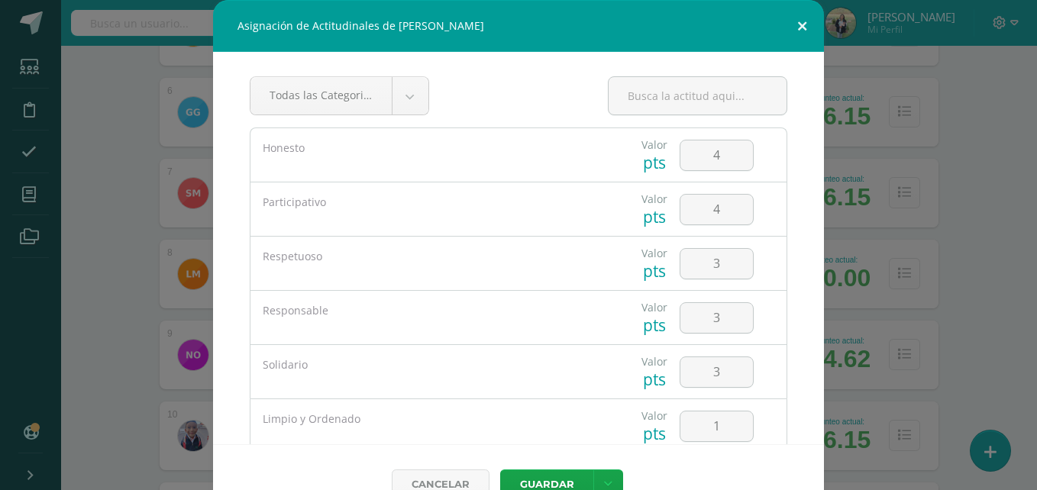
click at [792, 28] on button at bounding box center [803, 26] width 44 height 52
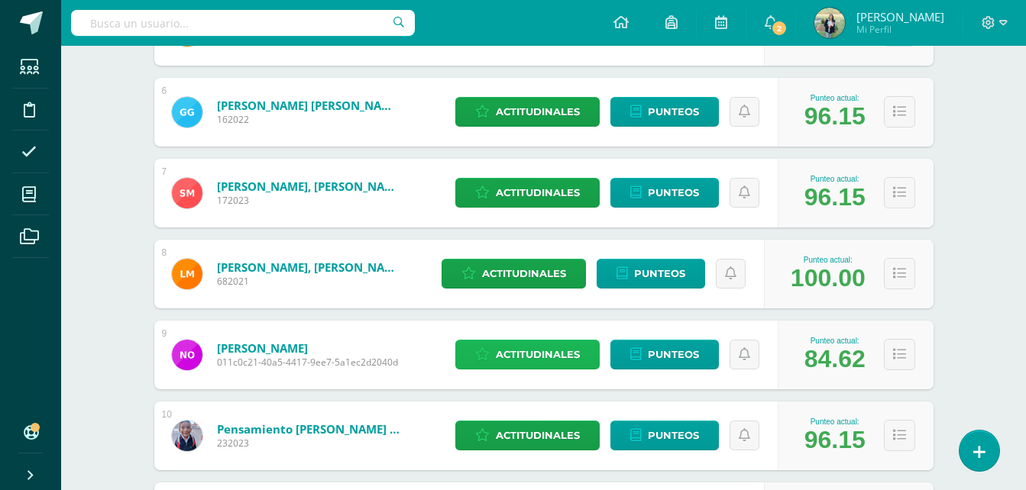
click at [539, 357] on span "Actitudinales" at bounding box center [538, 355] width 84 height 28
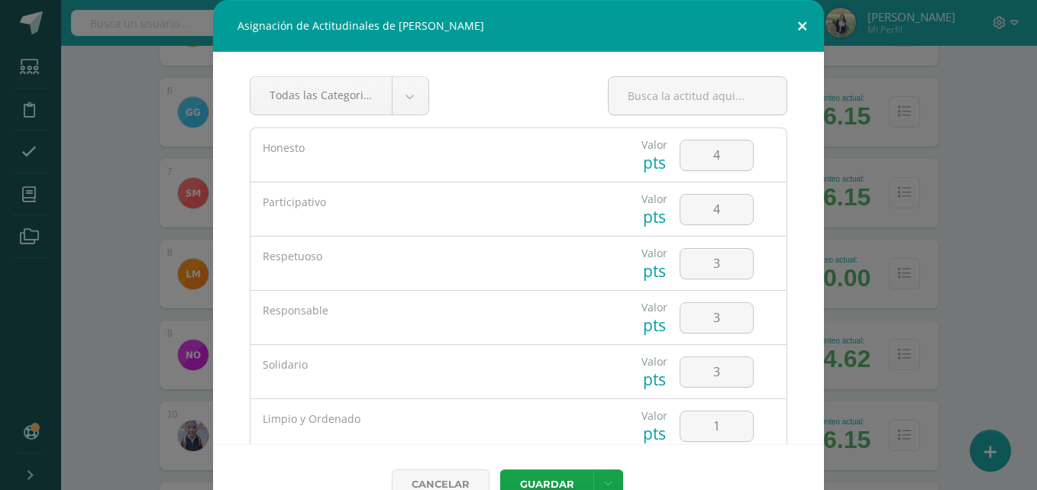
click at [798, 31] on button at bounding box center [803, 26] width 44 height 52
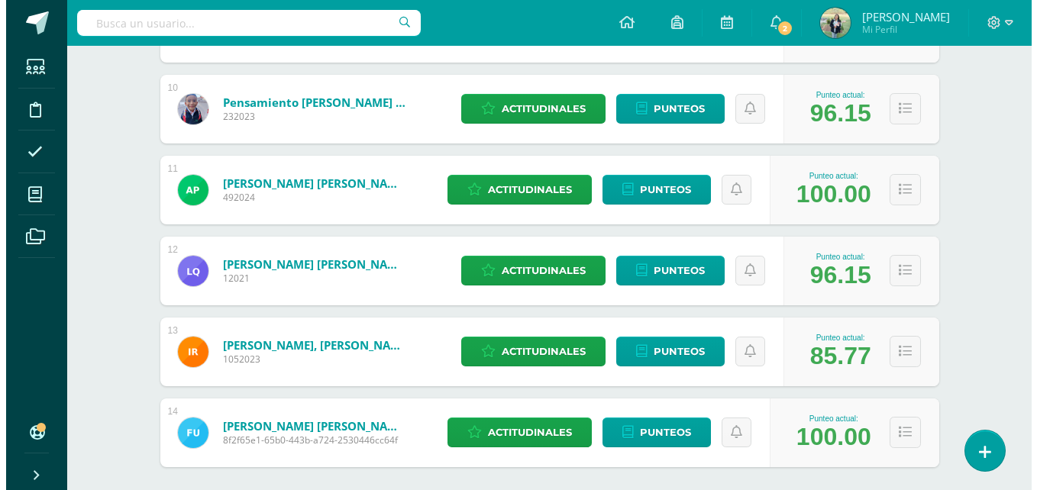
scroll to position [995, 0]
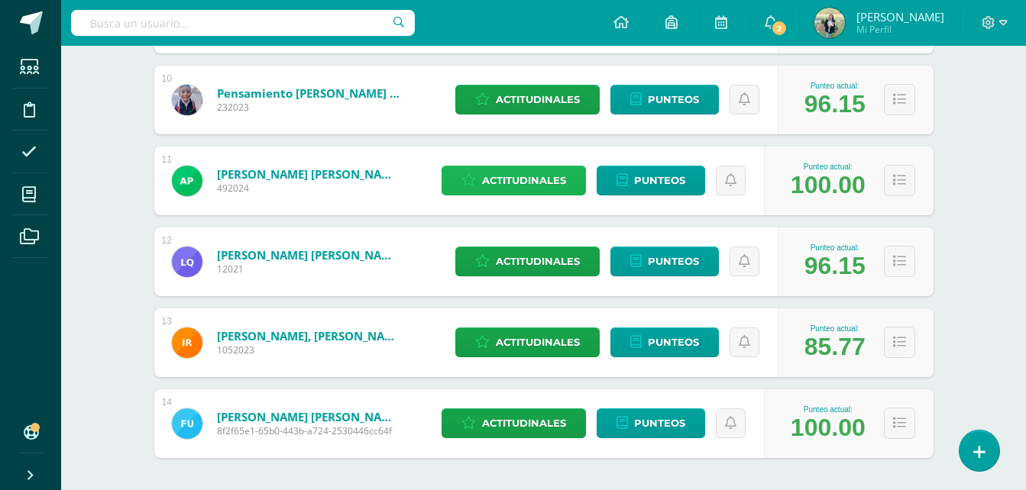
click at [500, 184] on span "Actitudinales" at bounding box center [524, 181] width 84 height 28
